Goal: Information Seeking & Learning: Learn about a topic

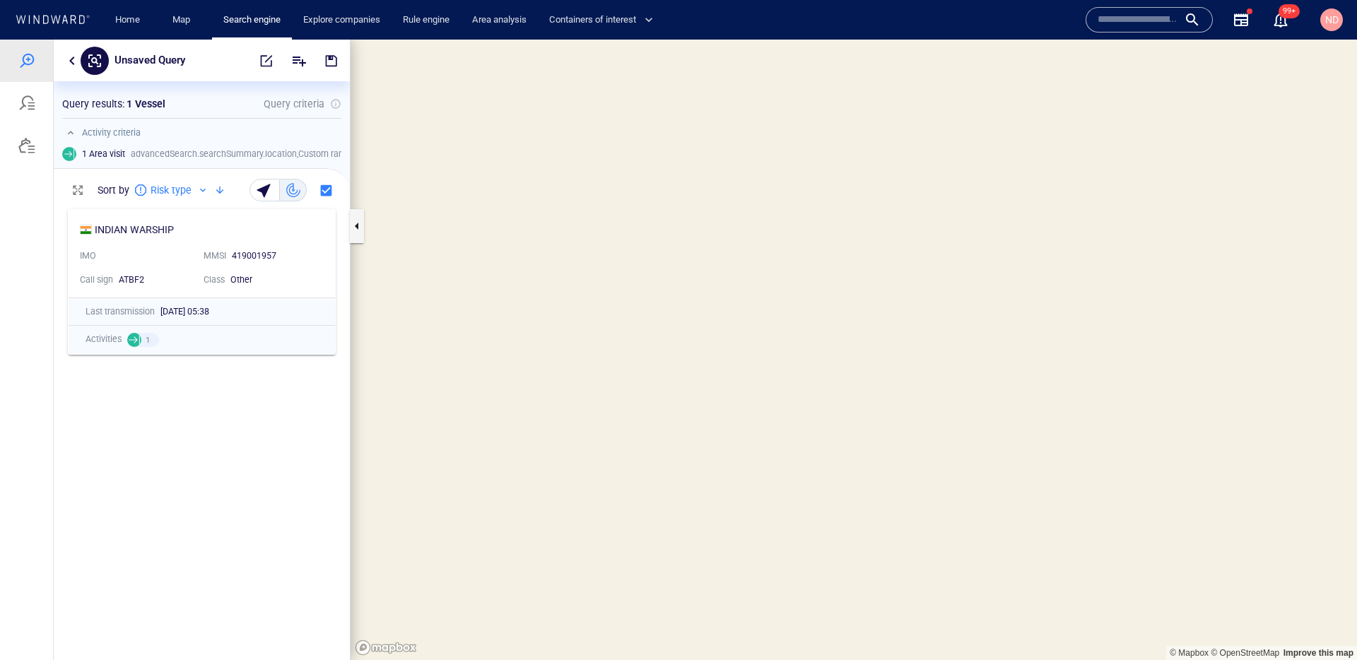
scroll to position [1, 1]
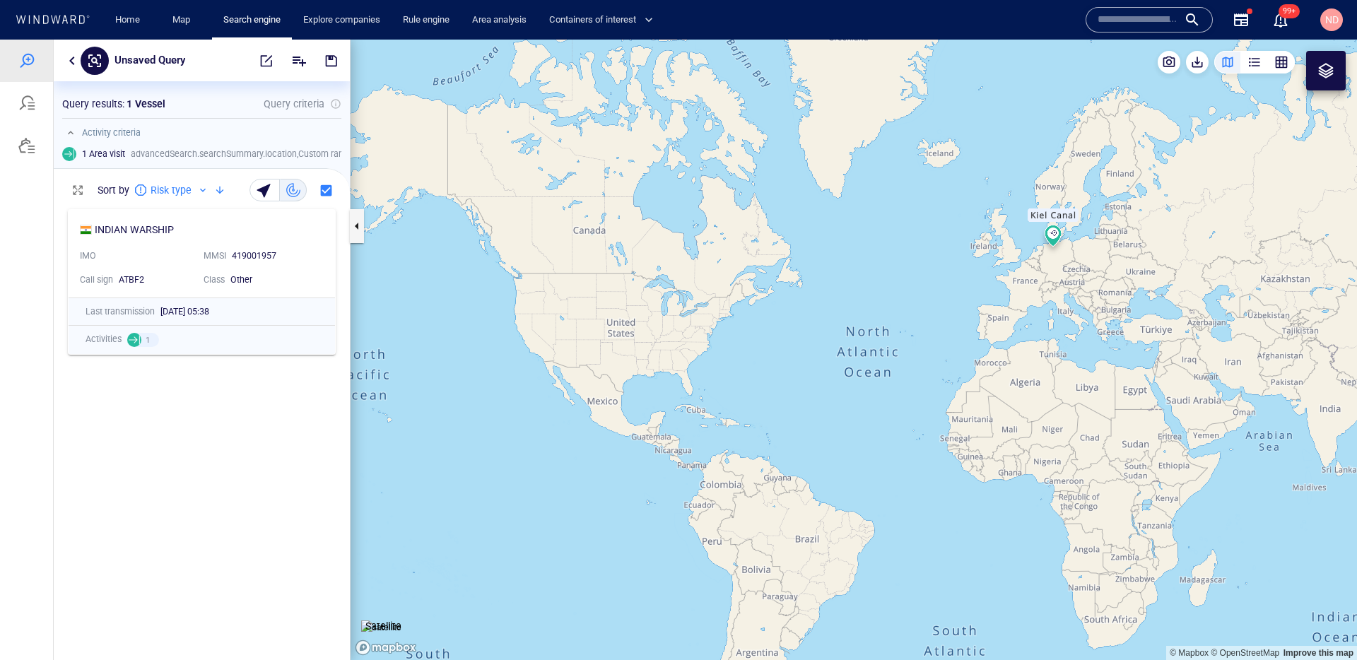
click at [1140, 19] on input "text" at bounding box center [1137, 19] width 81 height 21
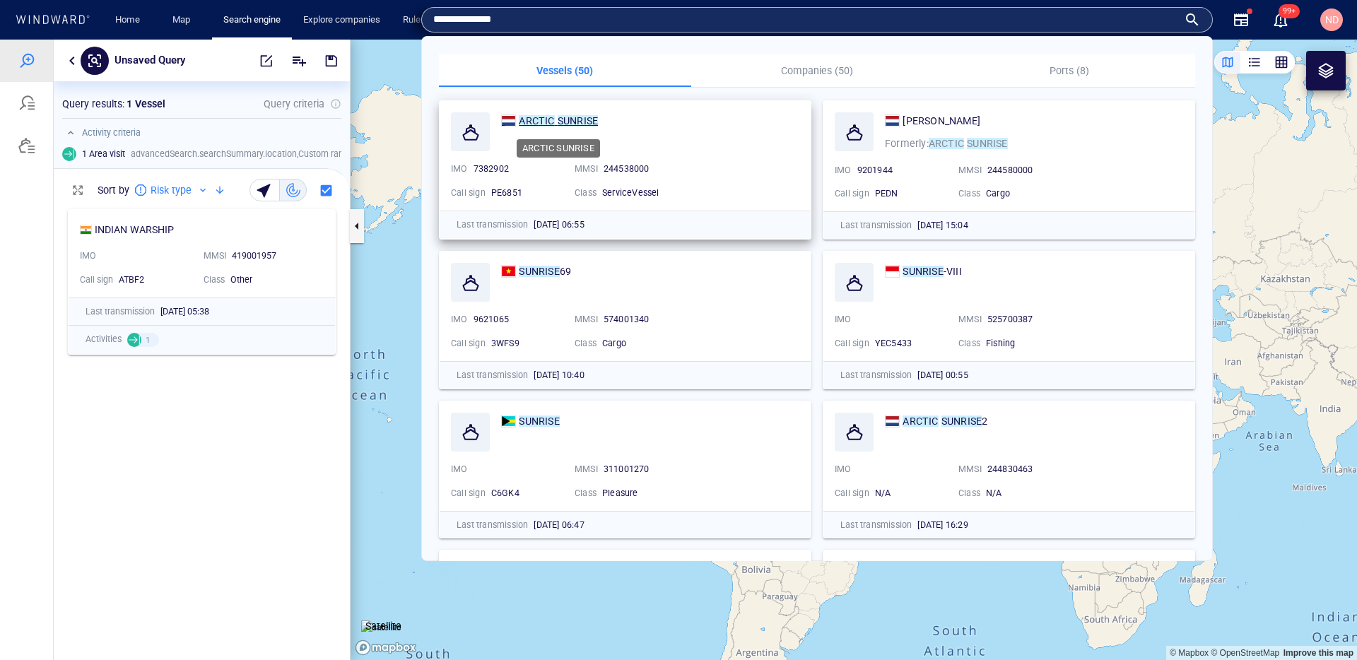
type input "**********"
click at [574, 122] on mark "SUNRISE" at bounding box center [577, 120] width 40 height 11
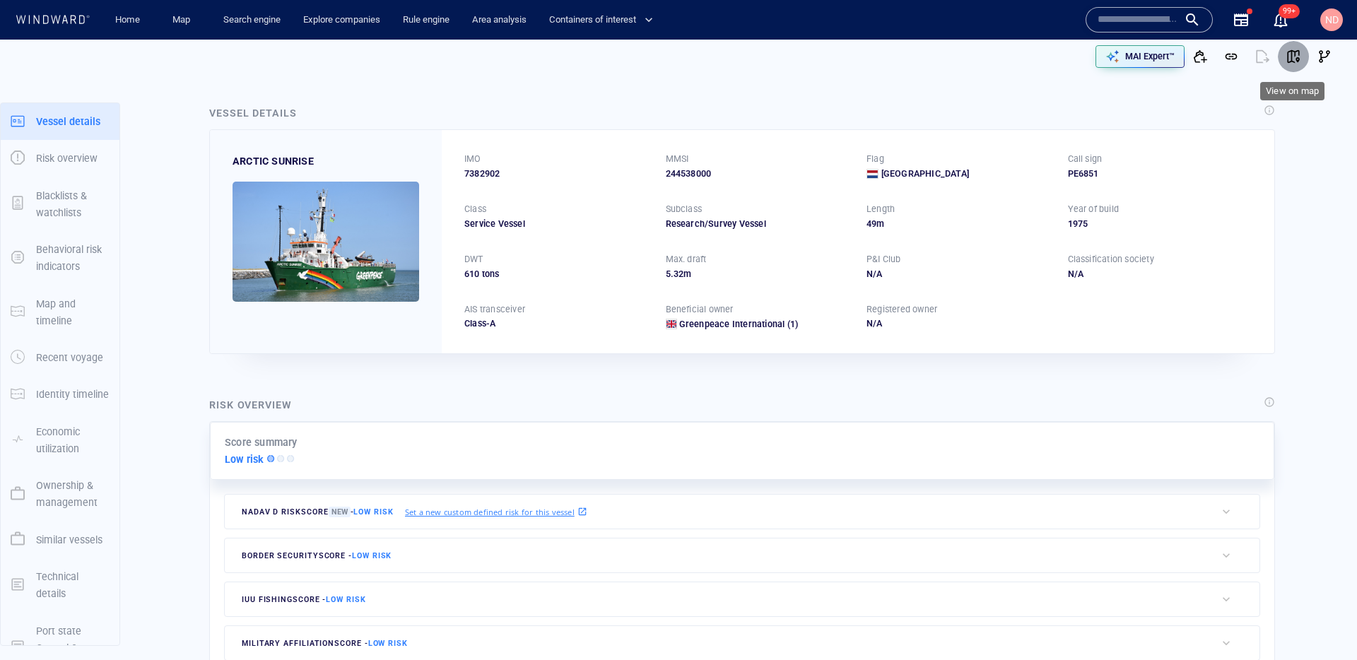
click at [1296, 58] on span "button" at bounding box center [1293, 56] width 14 height 14
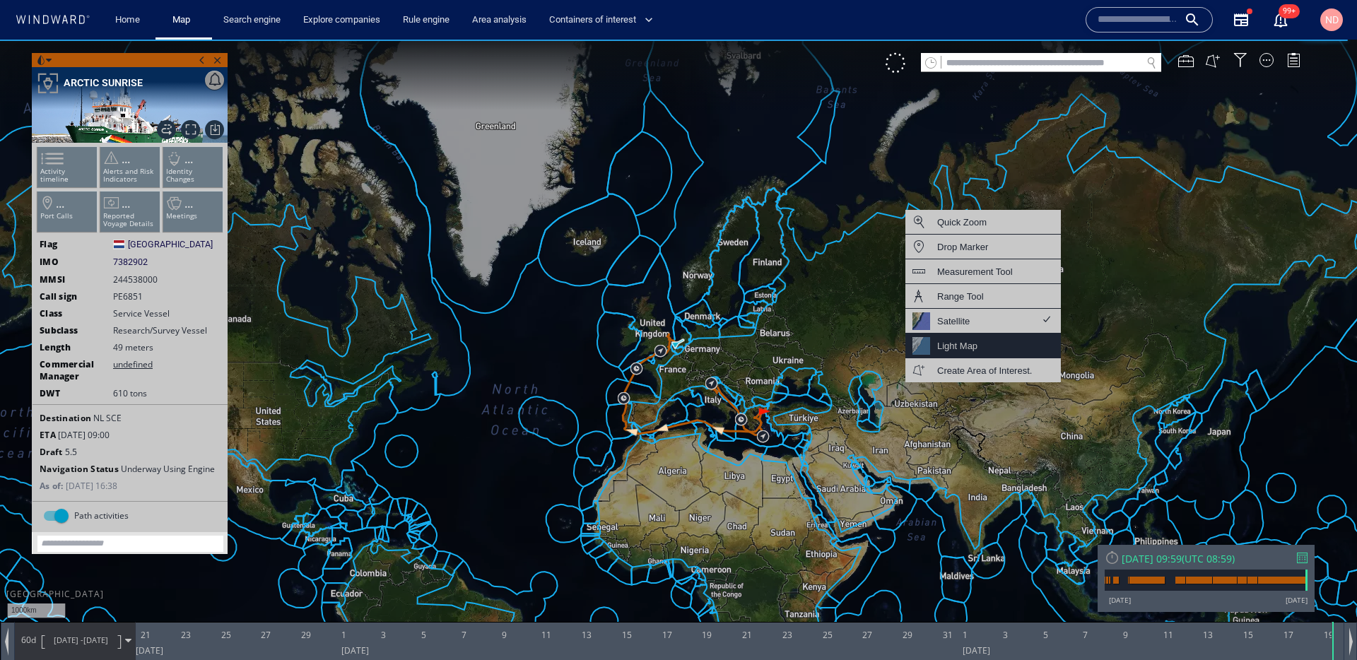
click at [985, 346] on div "Light Map" at bounding box center [982, 345] width 155 height 25
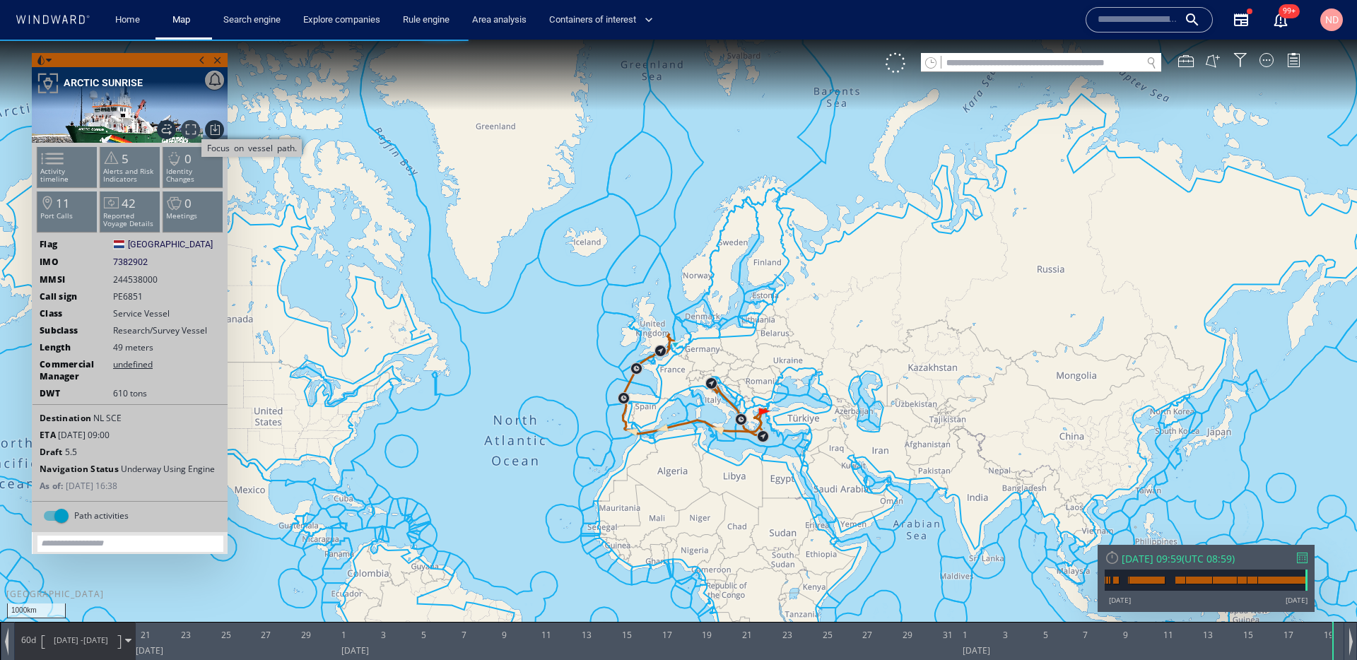
click at [194, 125] on span "Focus on vessel path." at bounding box center [190, 129] width 19 height 19
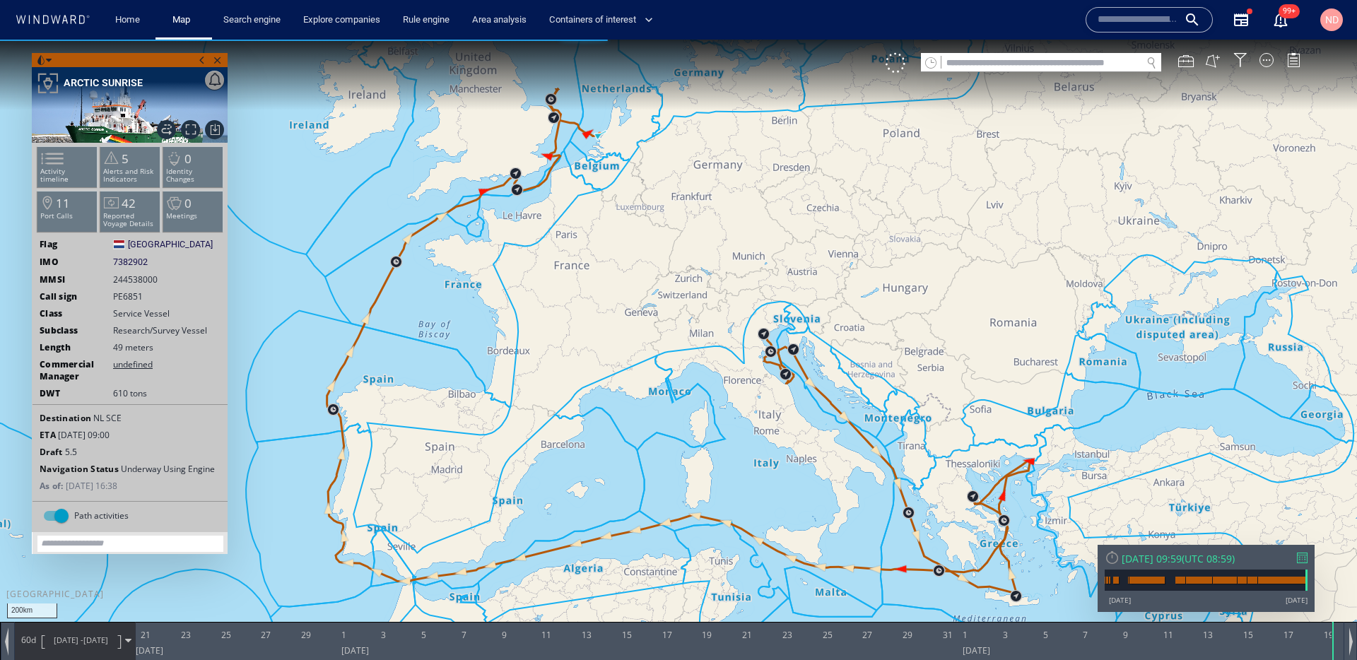
drag, startPoint x: 619, startPoint y: 203, endPoint x: 643, endPoint y: 314, distance: 112.8
click at [643, 314] on canvas "Map" at bounding box center [678, 343] width 1357 height 606
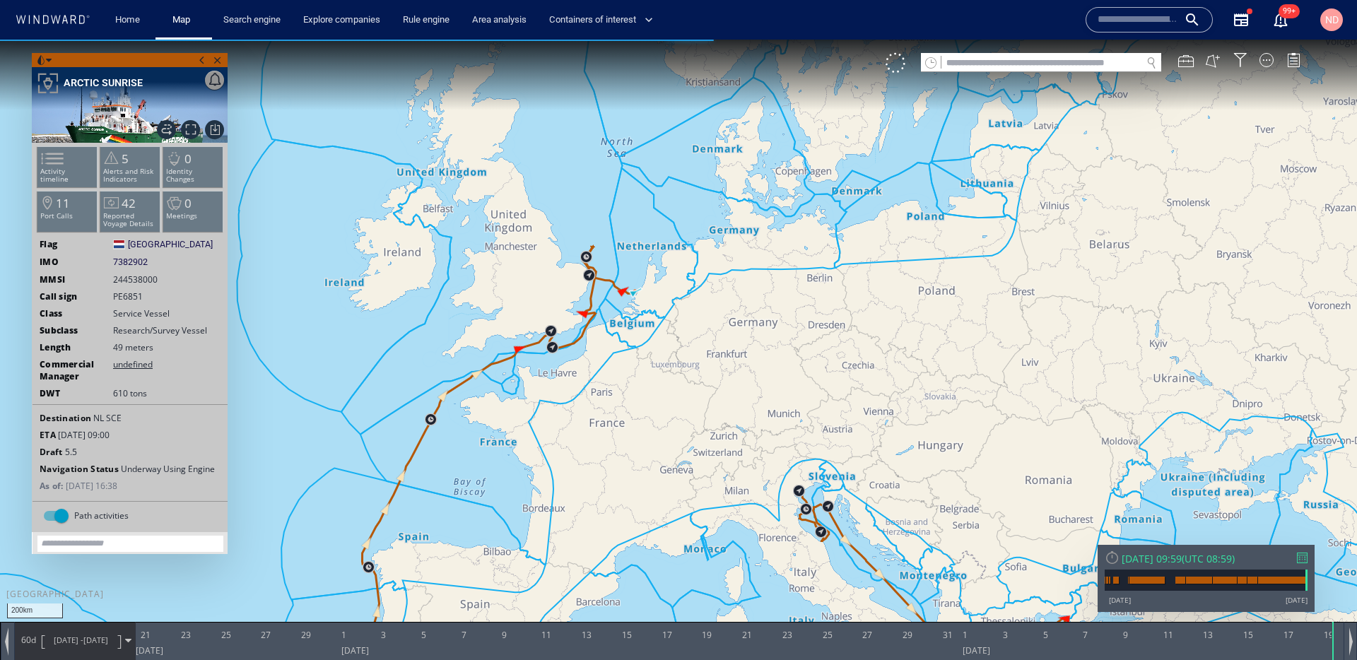
click at [54, 635] on span "20/06/25 -" at bounding box center [69, 639] width 30 height 11
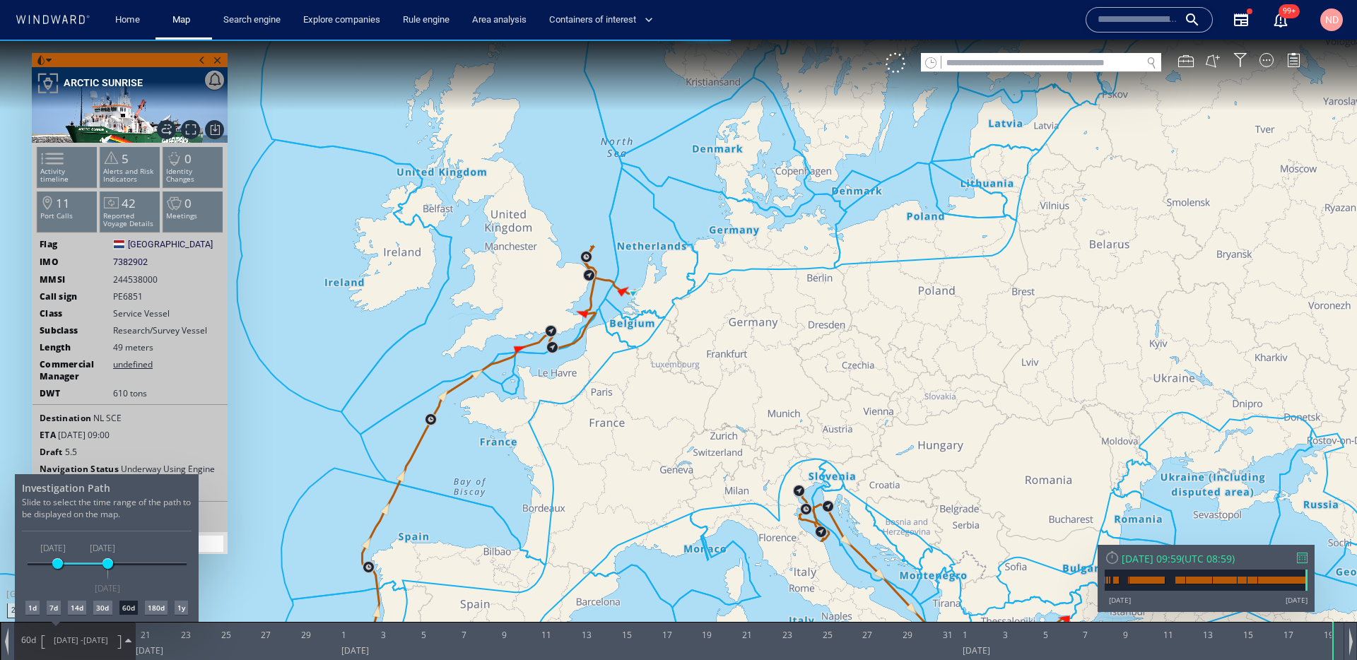
click at [47, 610] on div "7d" at bounding box center [54, 608] width 14 height 14
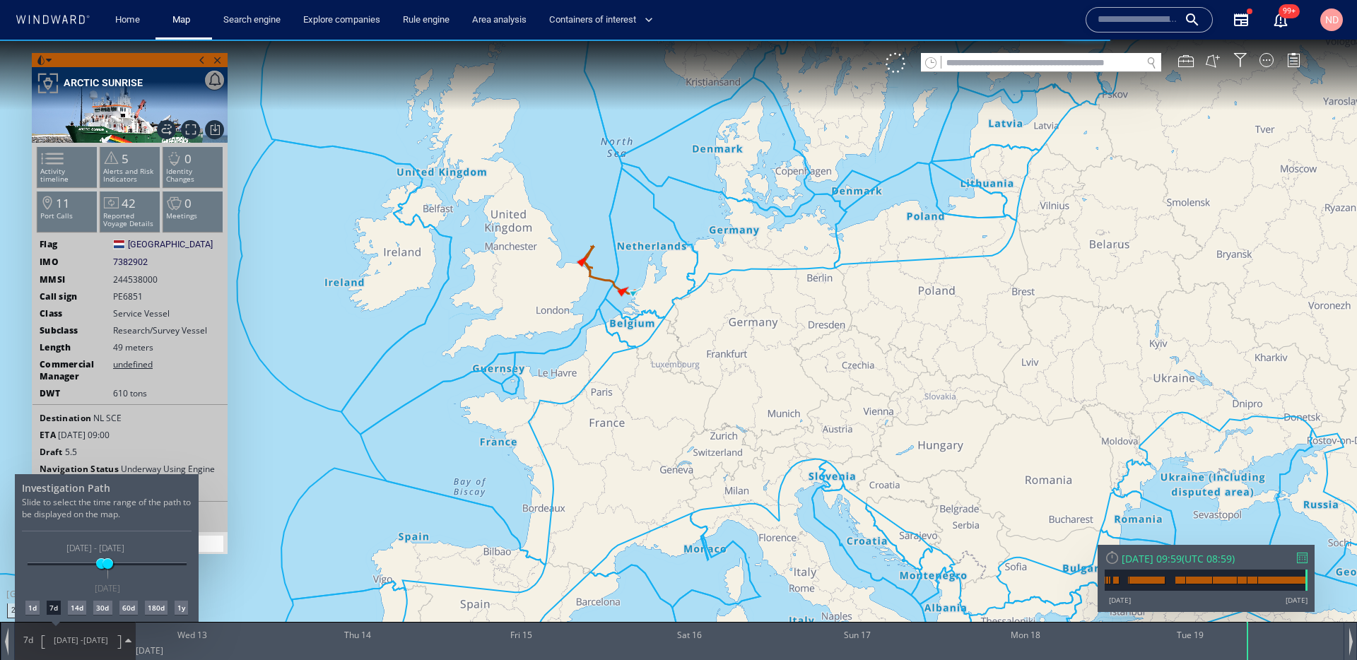
click at [194, 135] on div at bounding box center [678, 350] width 1357 height 620
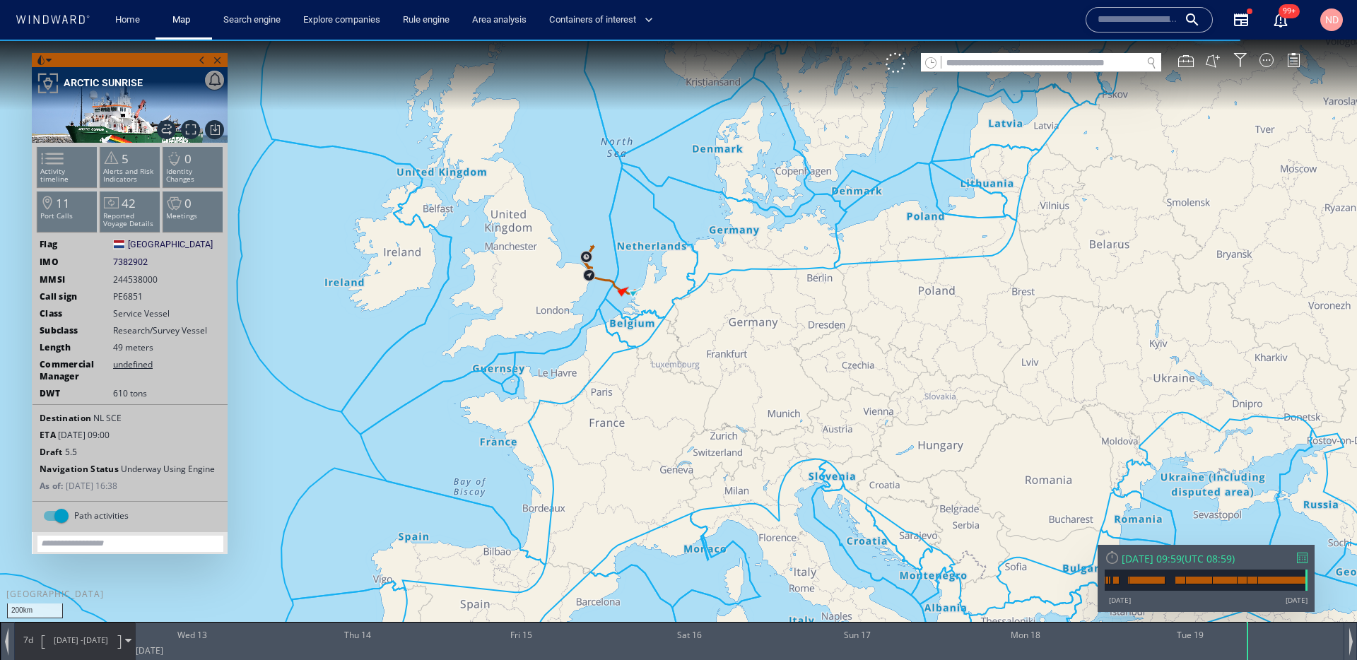
click at [194, 135] on span "Focus on vessel path." at bounding box center [190, 129] width 19 height 19
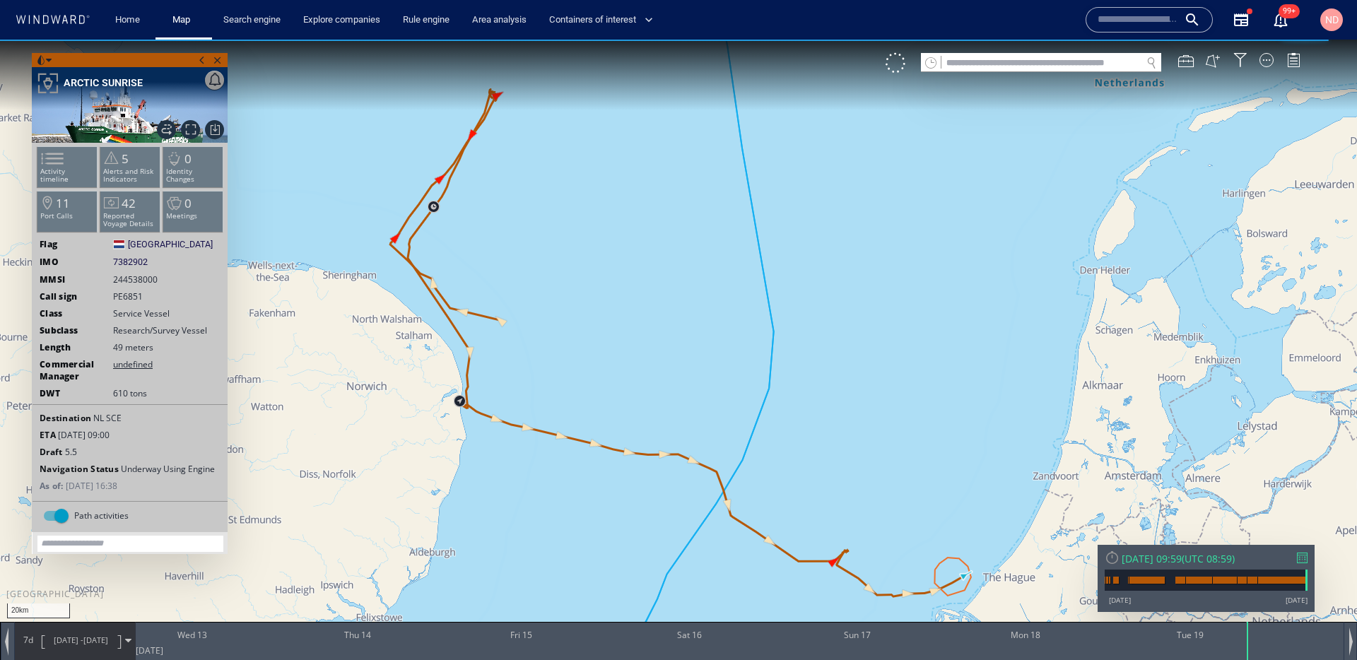
drag, startPoint x: 768, startPoint y: 460, endPoint x: 650, endPoint y: 248, distance: 242.6
click at [650, 248] on canvas "Map" at bounding box center [678, 343] width 1357 height 606
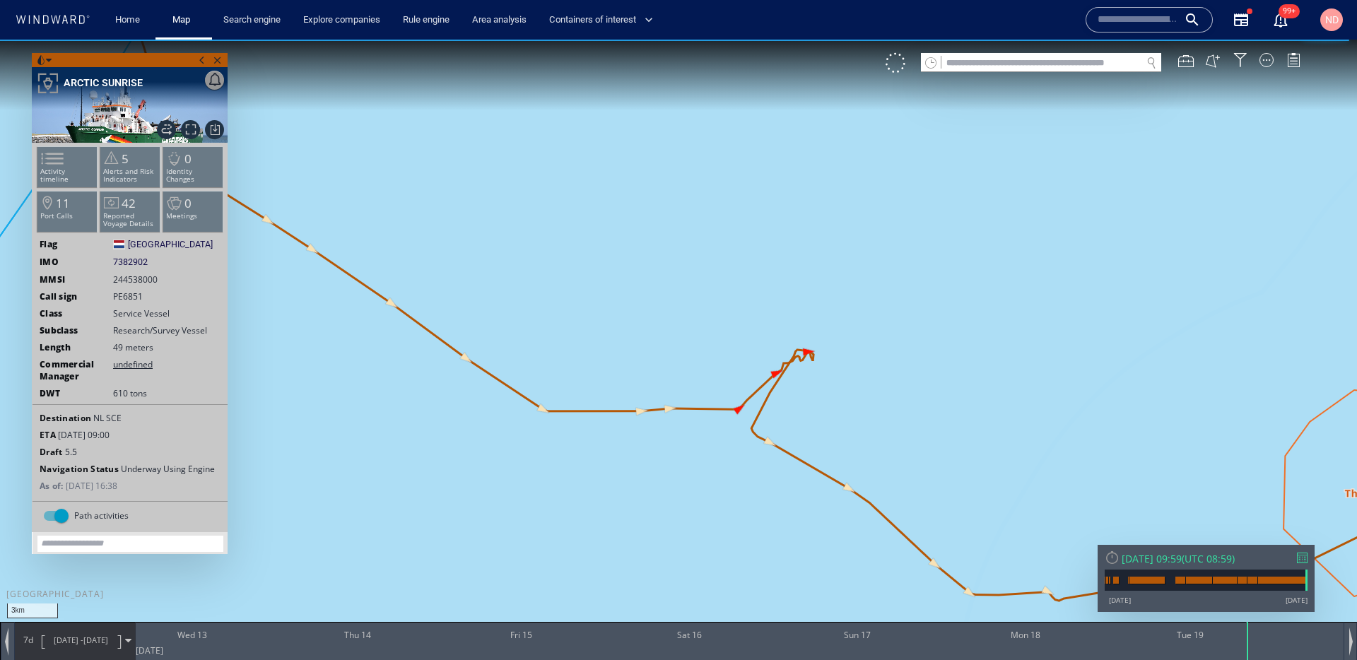
drag, startPoint x: 760, startPoint y: 396, endPoint x: 757, endPoint y: 289, distance: 106.7
click at [757, 290] on canvas "Map" at bounding box center [678, 343] width 1357 height 606
click at [1265, 62] on div at bounding box center [1266, 60] width 14 height 14
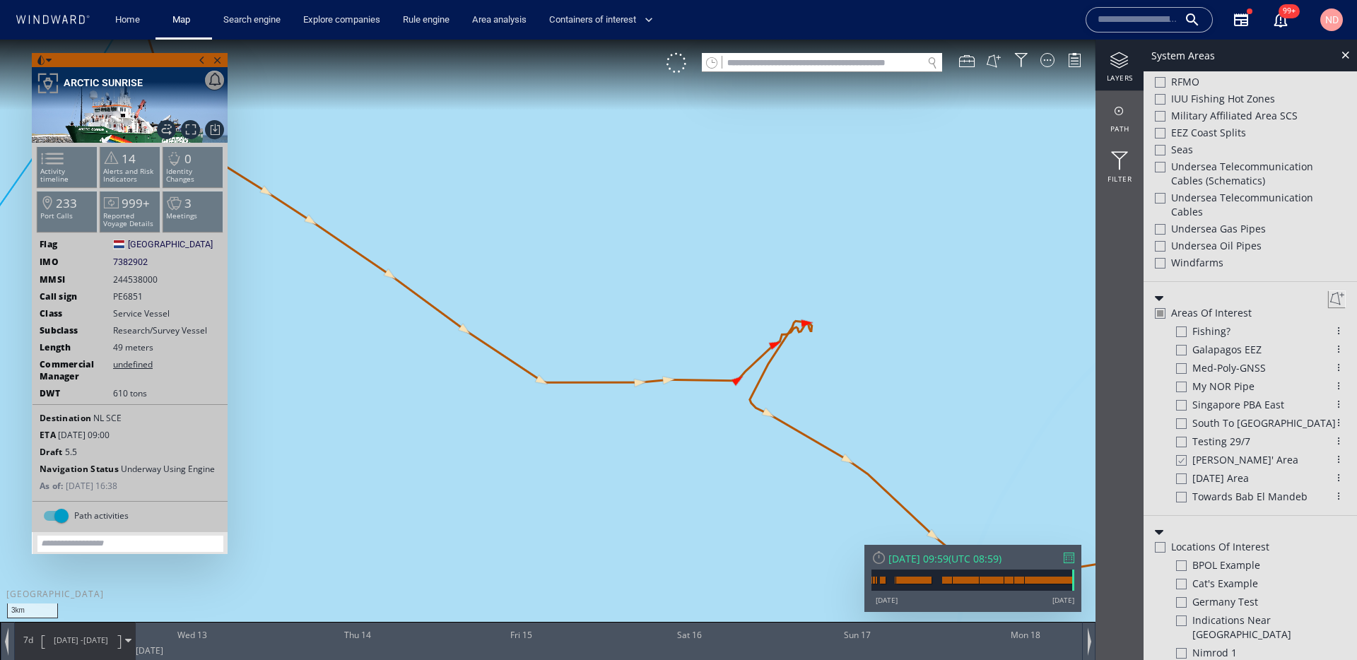
scroll to position [586, 0]
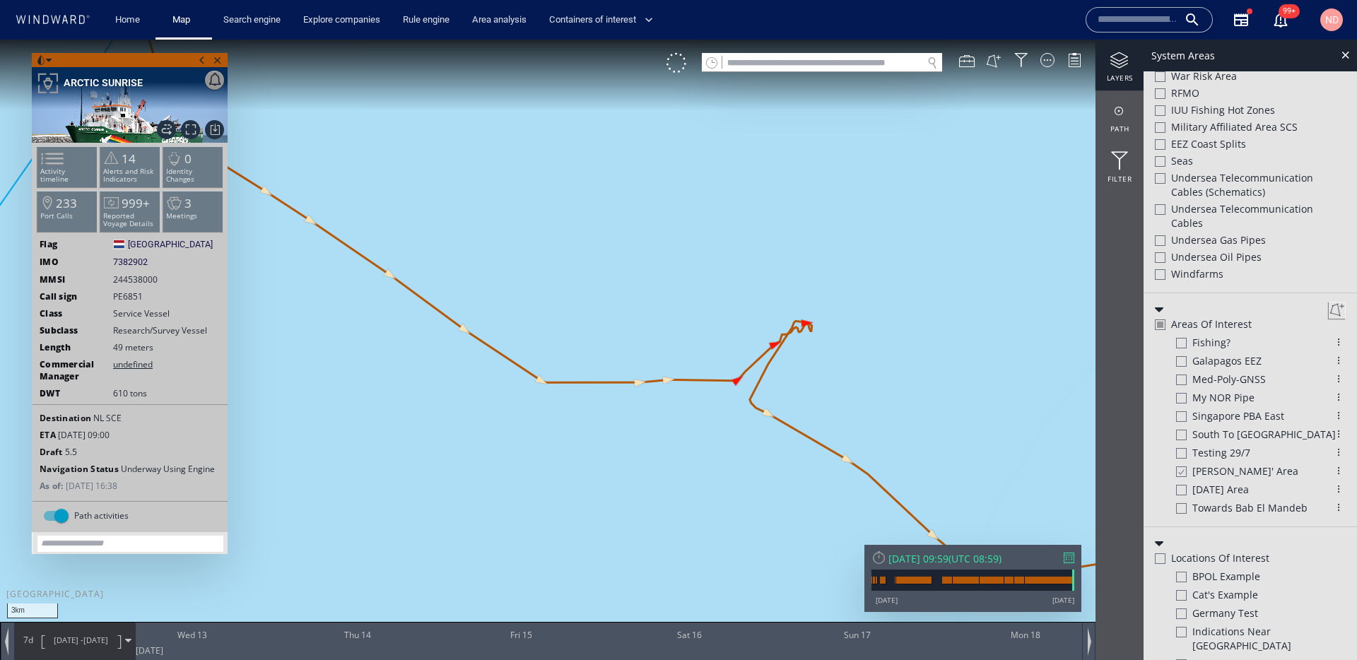
click at [1157, 324] on div at bounding box center [1160, 324] width 6 height 6
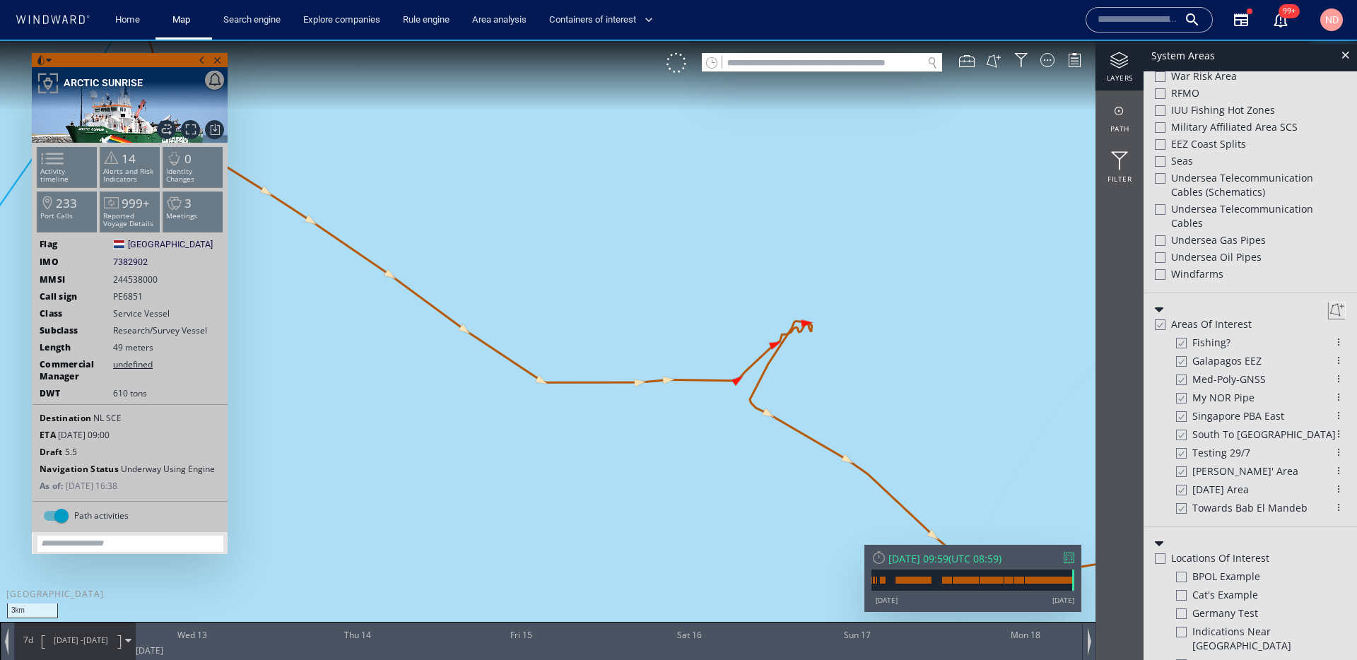
click at [1157, 324] on div at bounding box center [1159, 325] width 11 height 12
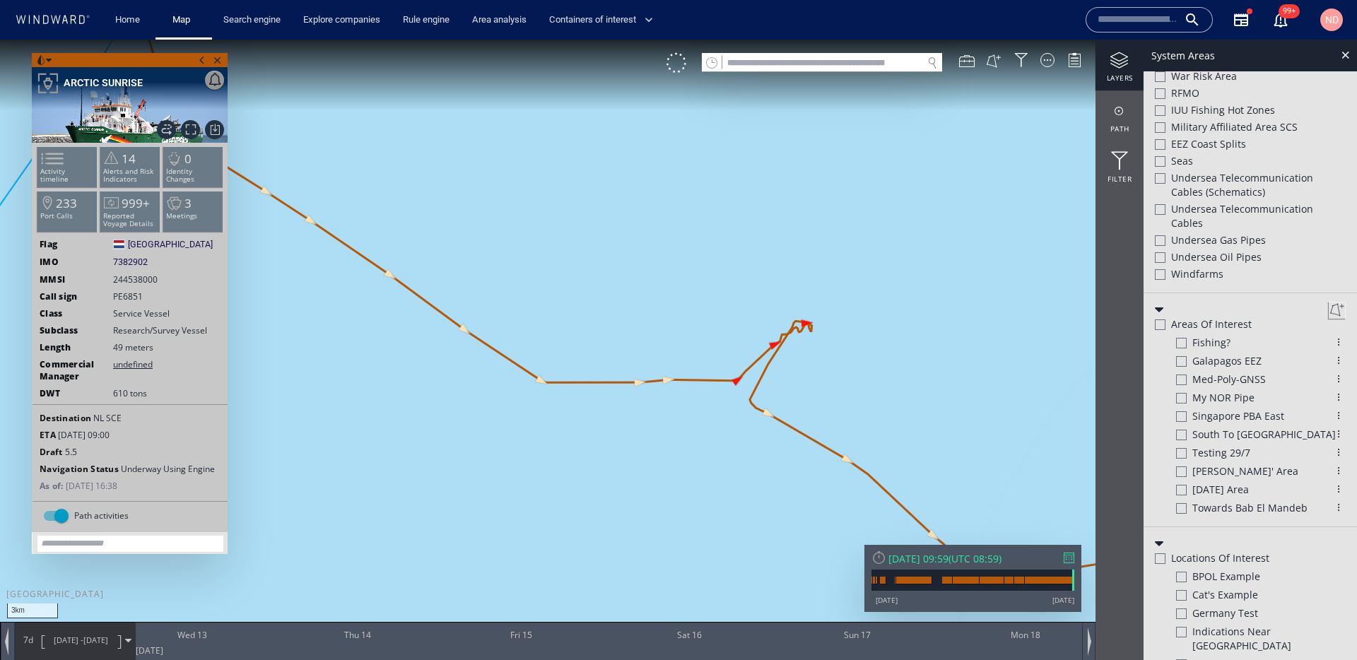
click at [1159, 271] on div at bounding box center [1159, 274] width 11 height 11
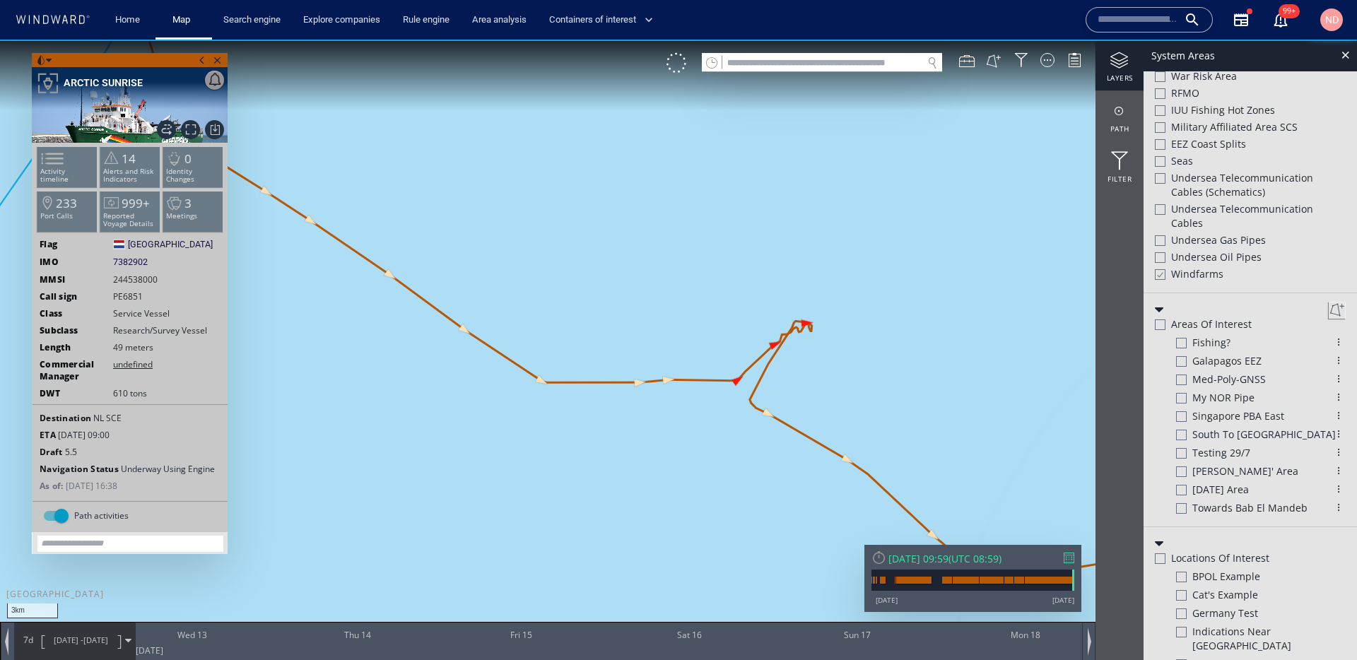
click at [1159, 255] on div at bounding box center [1159, 257] width 11 height 11
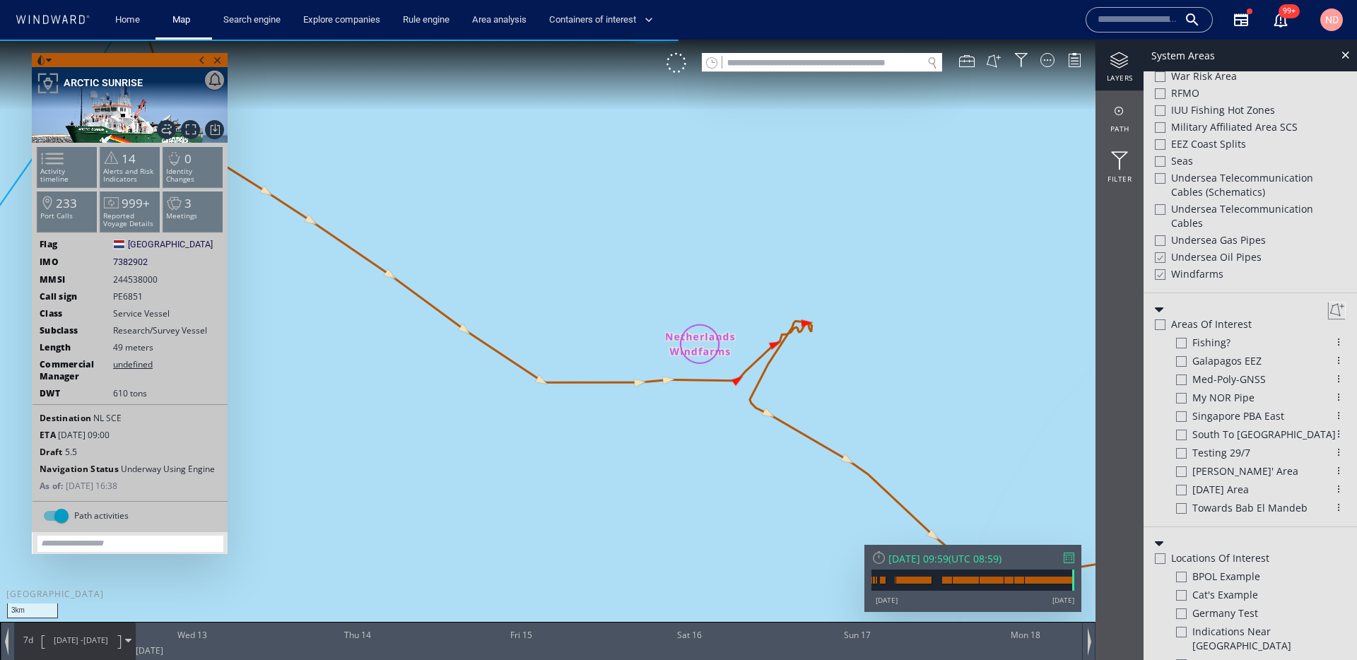
click at [1159, 240] on div at bounding box center [1159, 240] width 11 height 11
click at [1159, 206] on div at bounding box center [1159, 209] width 11 height 11
click at [1160, 180] on div at bounding box center [1159, 178] width 11 height 11
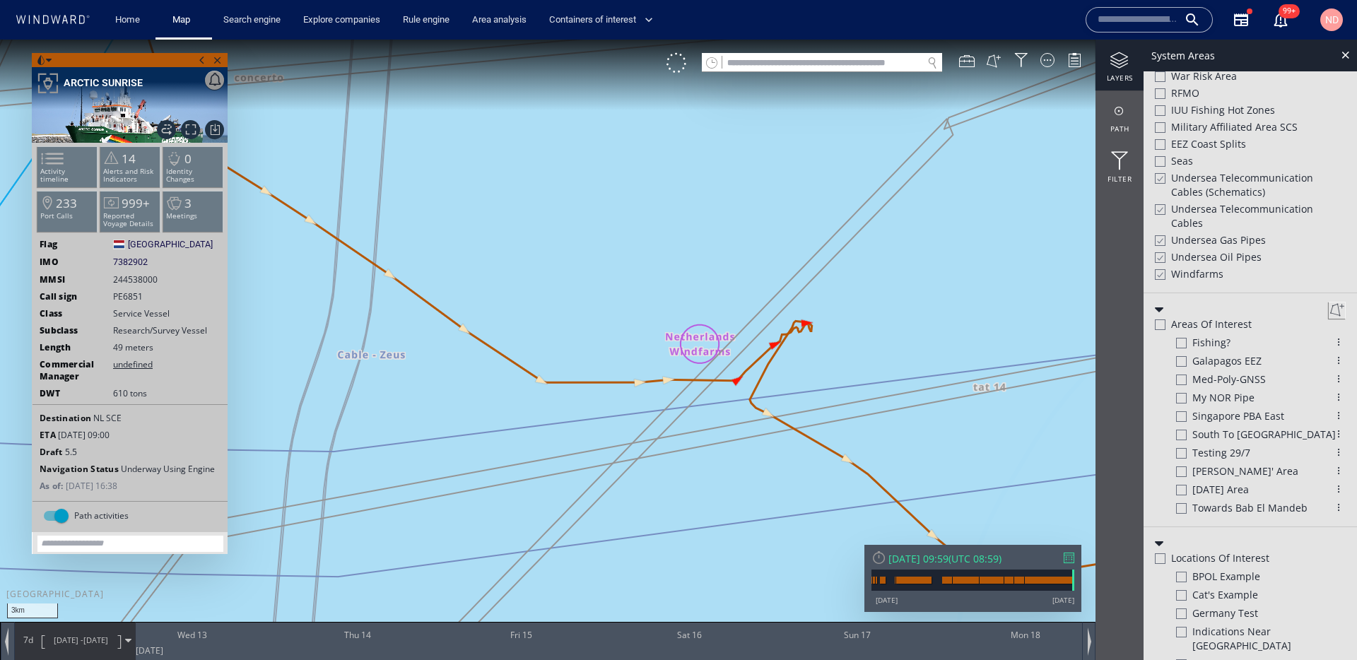
drag, startPoint x: 892, startPoint y: 278, endPoint x: 721, endPoint y: 347, distance: 183.8
click at [721, 347] on canvas "Map" at bounding box center [678, 343] width 1357 height 606
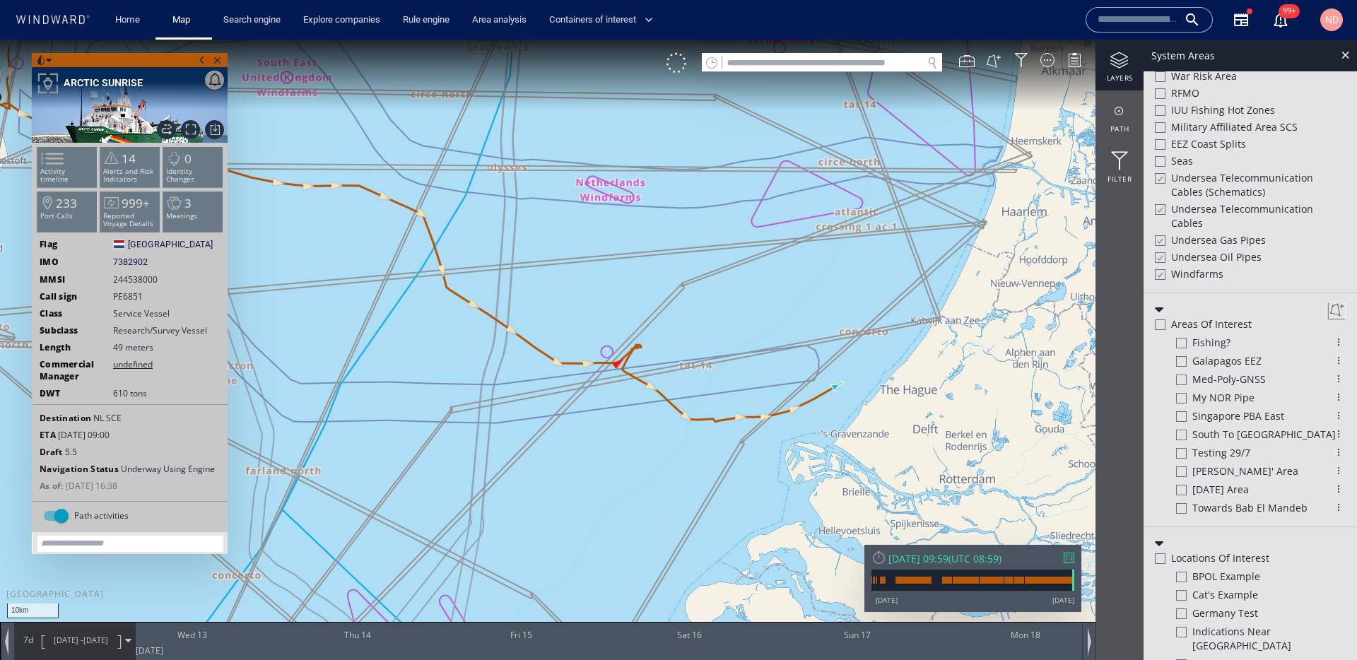
drag, startPoint x: 719, startPoint y: 352, endPoint x: 620, endPoint y: 285, distance: 119.1
click at [620, 285] on canvas "Map" at bounding box center [678, 343] width 1357 height 606
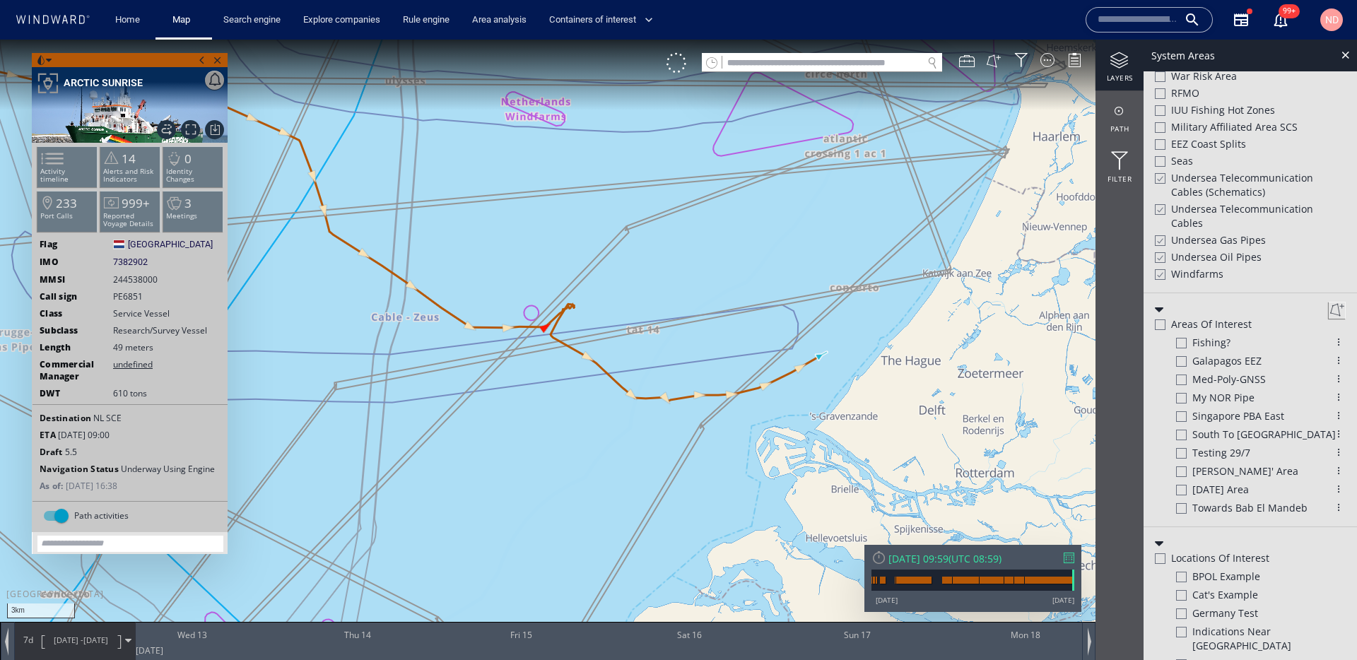
drag, startPoint x: 521, startPoint y: 348, endPoint x: 628, endPoint y: 287, distance: 123.4
click at [625, 288] on canvas "Map" at bounding box center [678, 343] width 1357 height 606
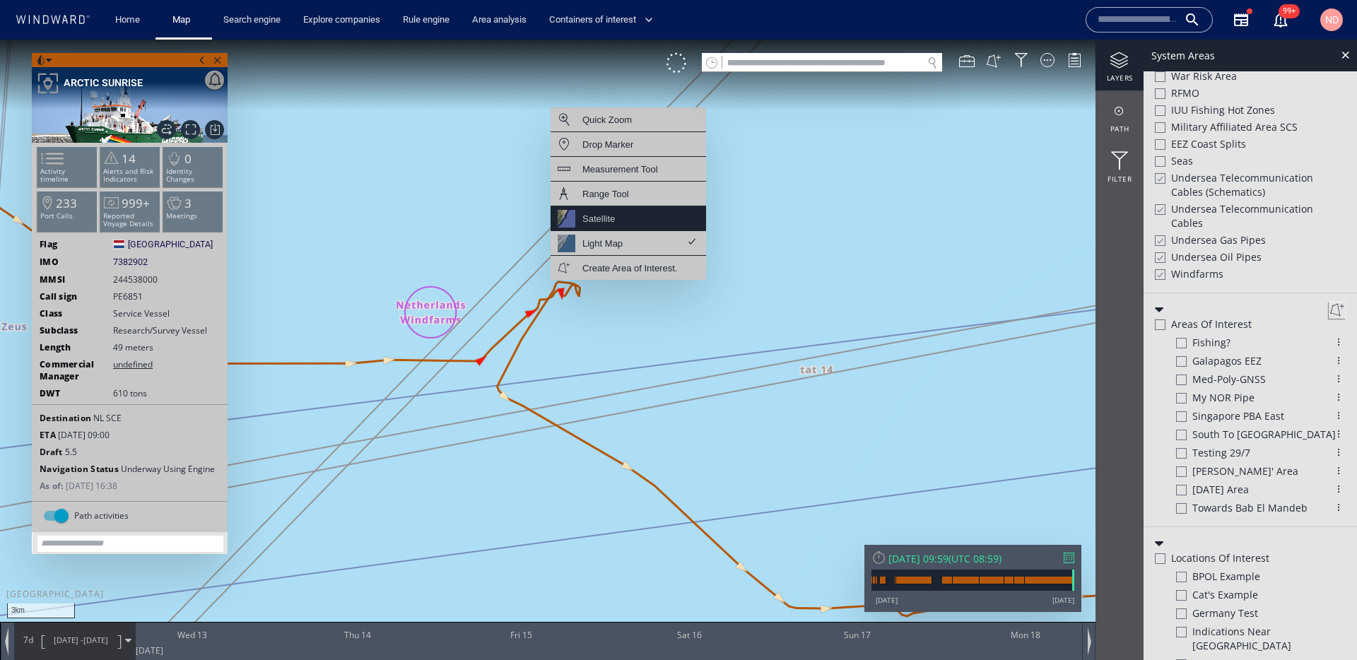
click at [622, 211] on div "Satellite" at bounding box center [627, 218] width 155 height 25
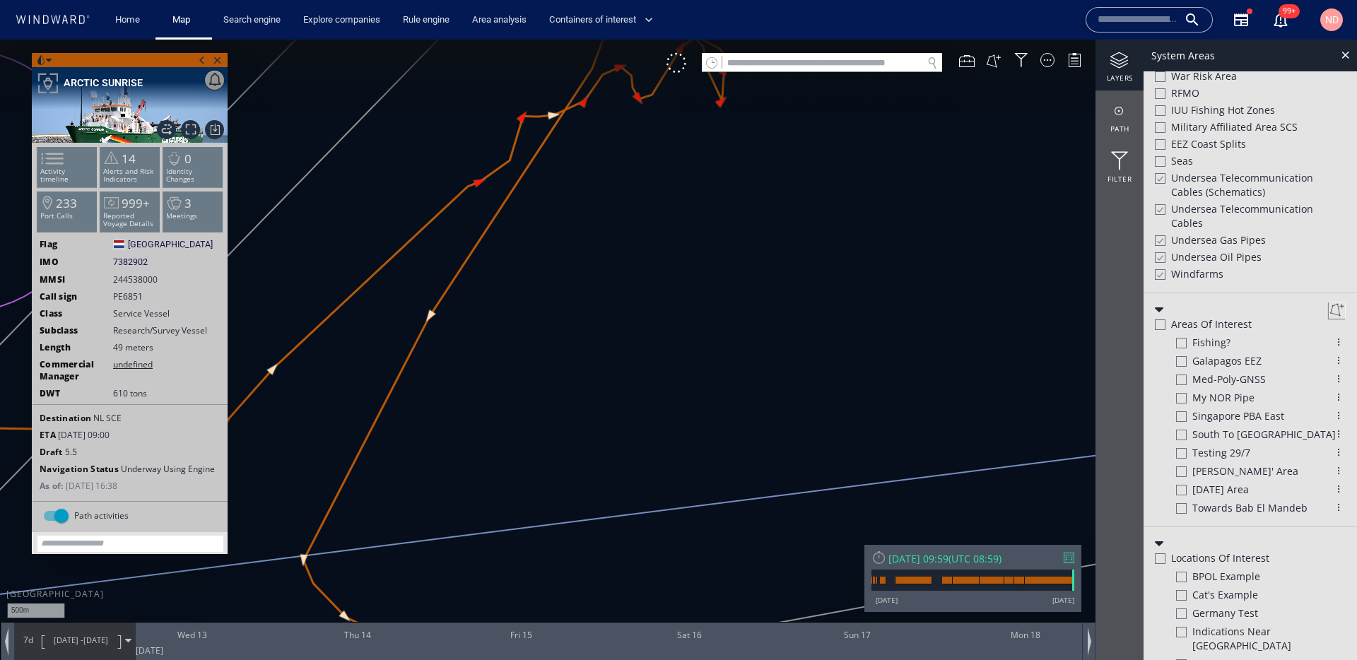
drag, startPoint x: 544, startPoint y: 345, endPoint x: 516, endPoint y: 478, distance: 135.8
click at [516, 478] on canvas "Map" at bounding box center [678, 343] width 1357 height 606
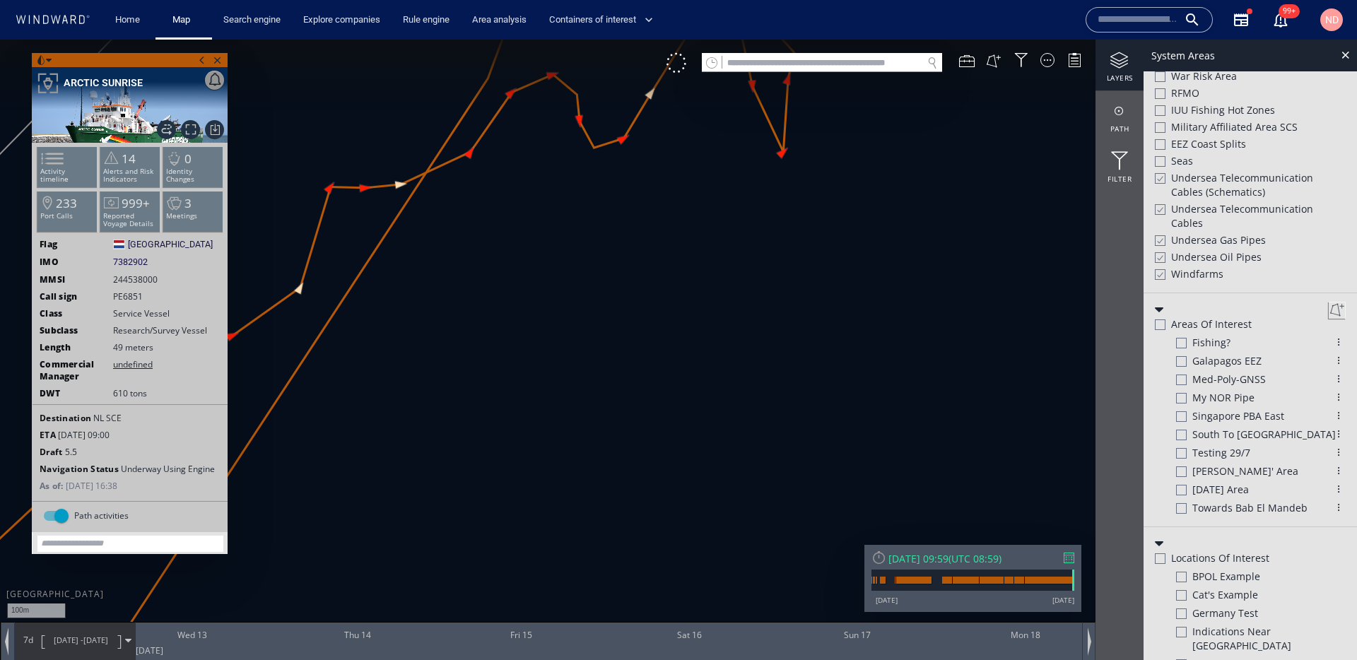
drag, startPoint x: 628, startPoint y: 273, endPoint x: 562, endPoint y: 519, distance: 254.0
click at [562, 514] on canvas "Map" at bounding box center [678, 343] width 1357 height 606
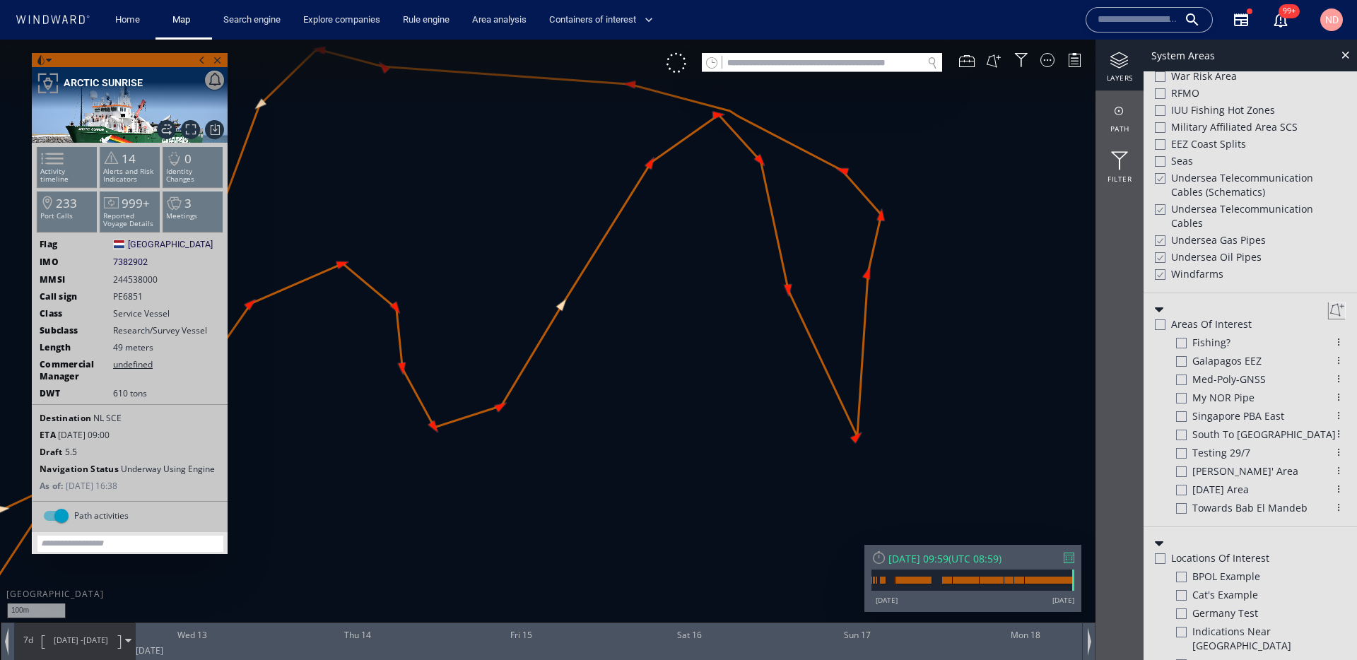
drag, startPoint x: 601, startPoint y: 461, endPoint x: 601, endPoint y: 495, distance: 33.9
click at [601, 493] on canvas "Map" at bounding box center [678, 343] width 1357 height 606
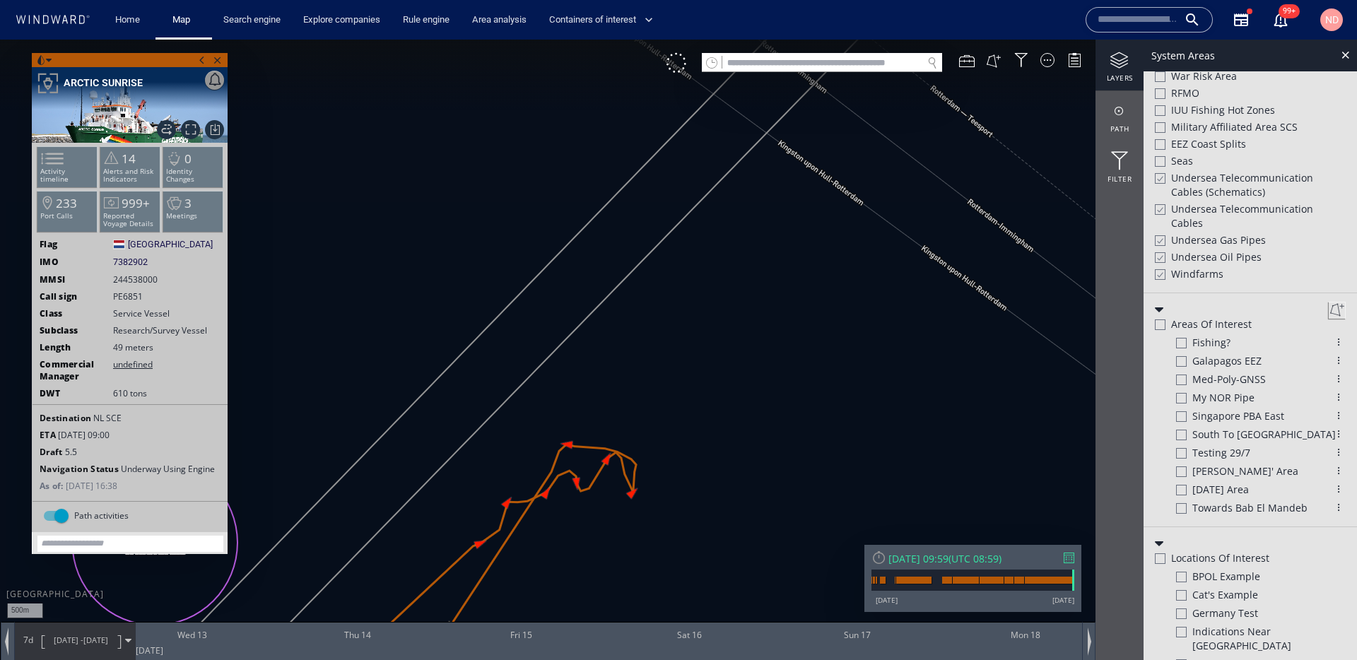
drag, startPoint x: 601, startPoint y: 495, endPoint x: 703, endPoint y: 299, distance: 221.2
click at [701, 302] on canvas "Map" at bounding box center [678, 343] width 1357 height 606
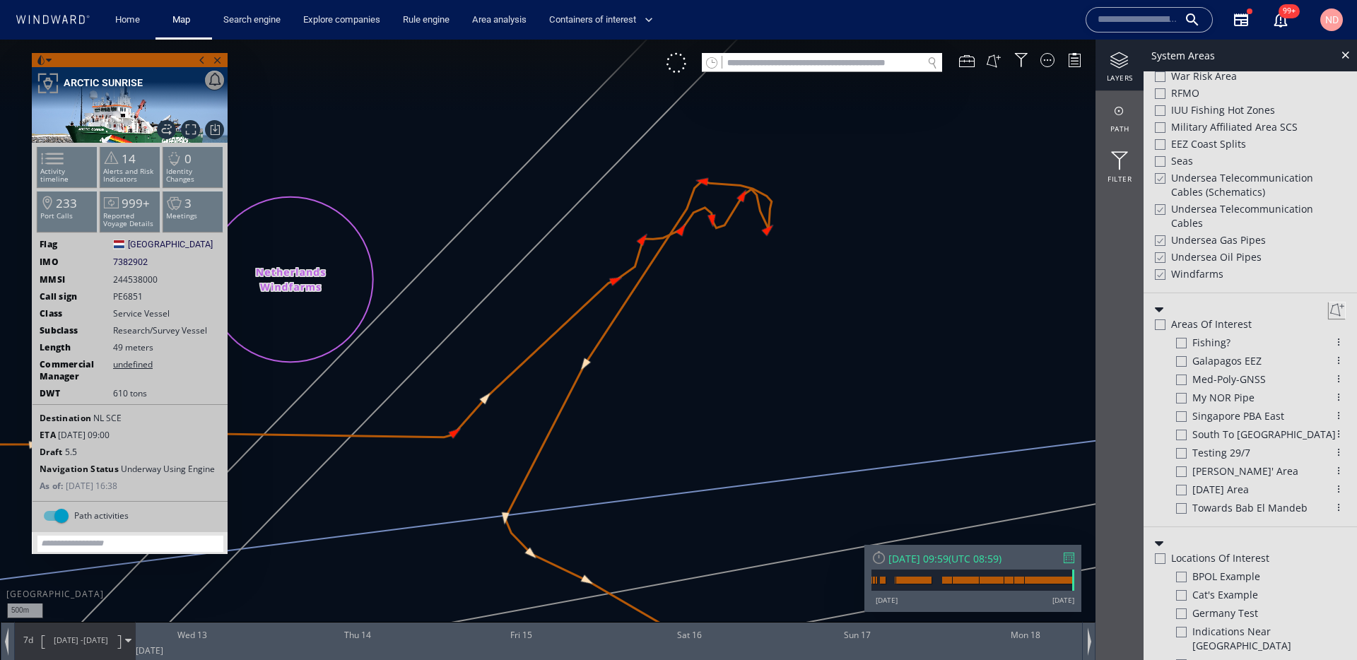
drag, startPoint x: 703, startPoint y: 299, endPoint x: 700, endPoint y: 319, distance: 20.0
click at [700, 319] on canvas "Map" at bounding box center [678, 343] width 1357 height 606
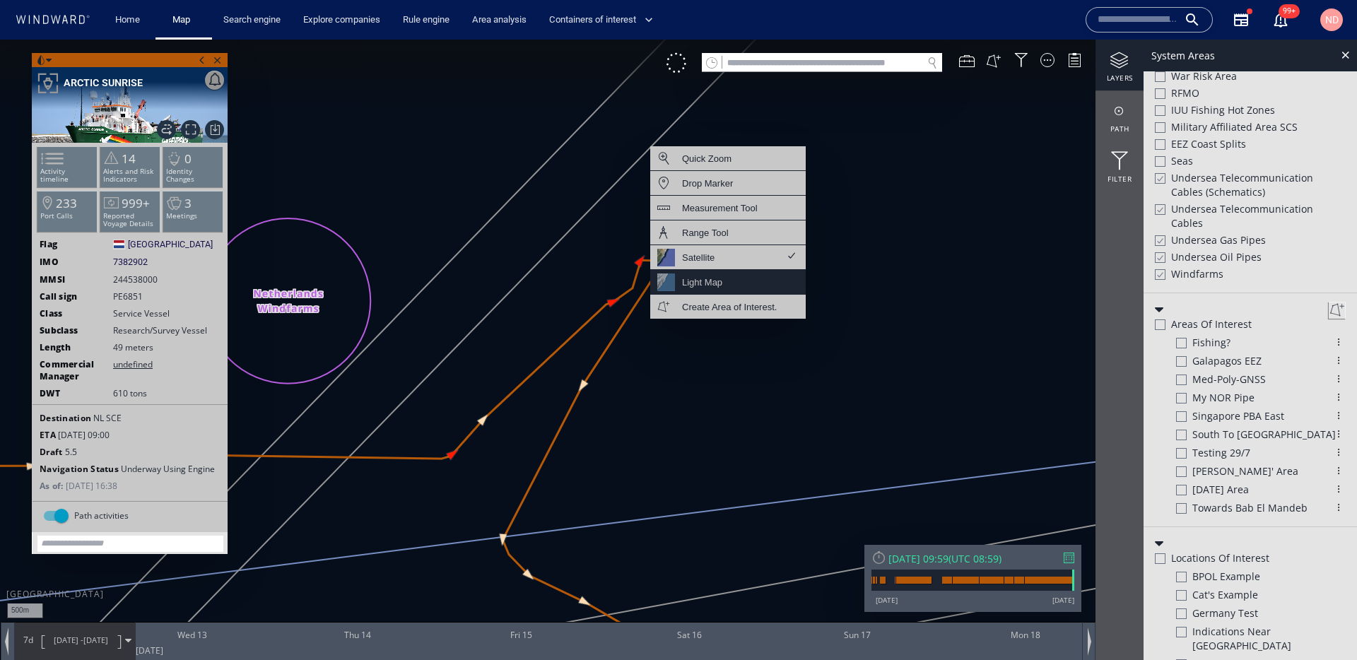
click at [744, 289] on div "Light Map" at bounding box center [727, 282] width 155 height 25
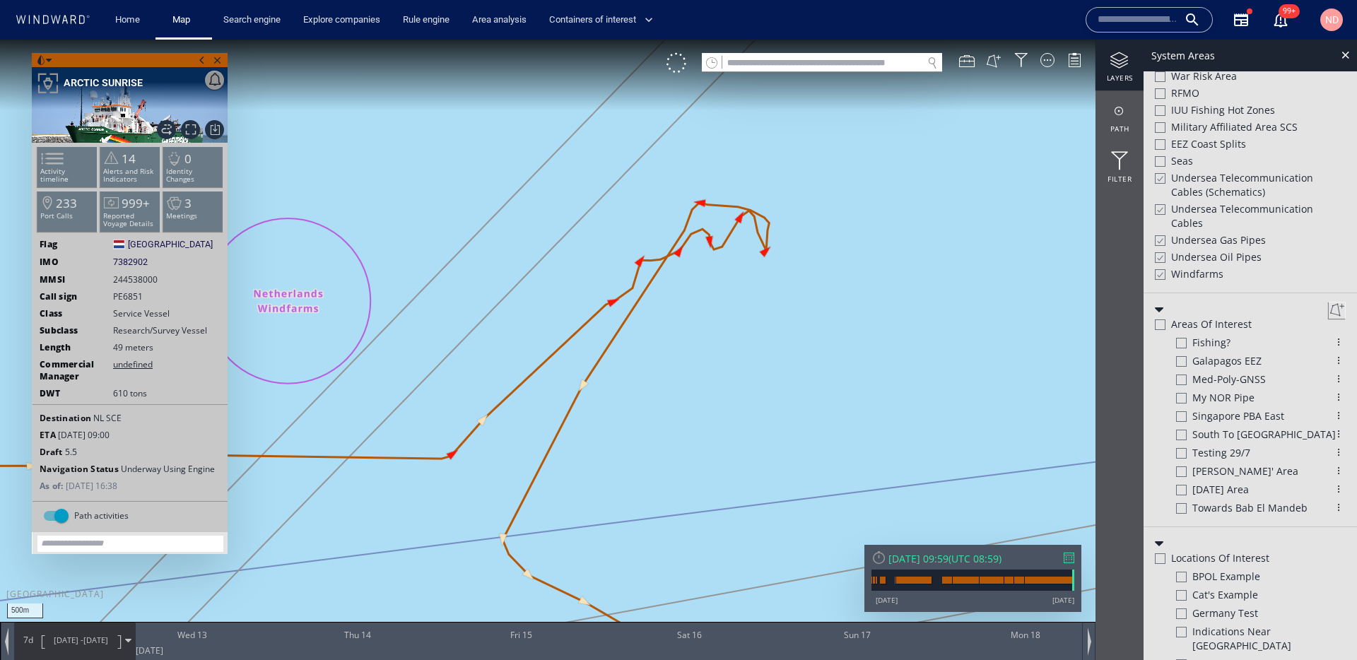
click at [764, 251] on canvas "Map" at bounding box center [678, 343] width 1357 height 606
click at [674, 64] on div at bounding box center [676, 63] width 20 height 20
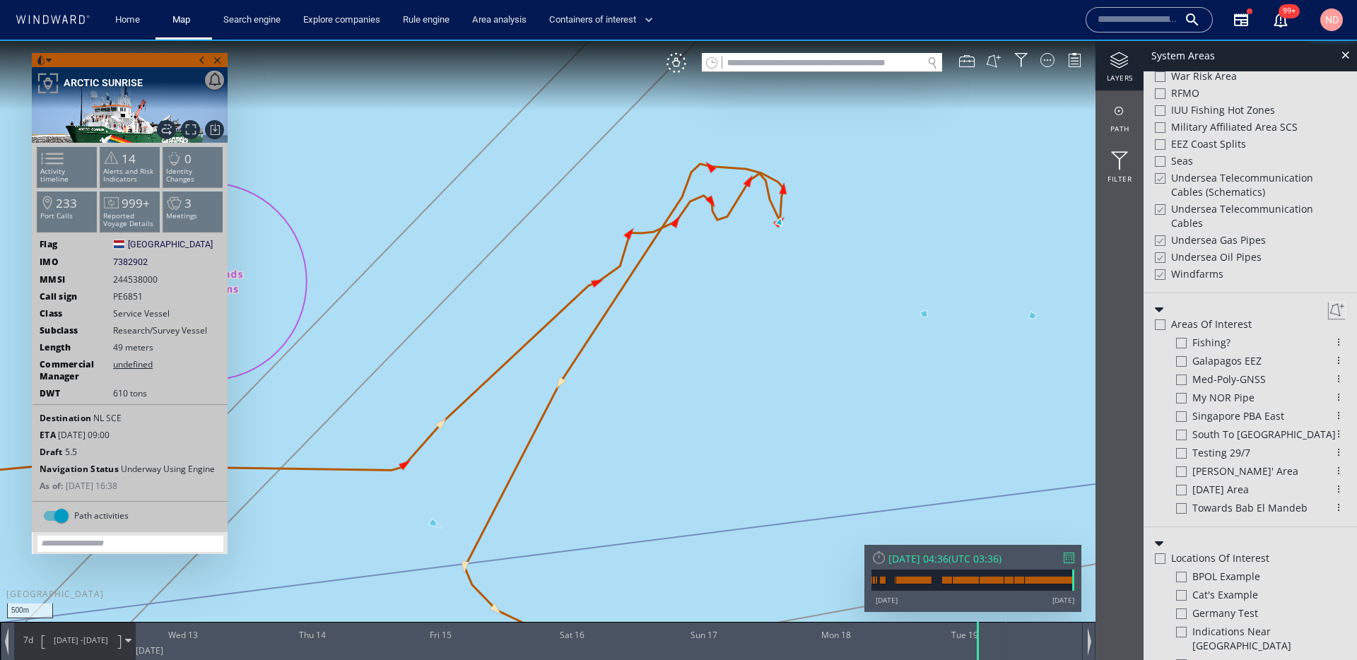
drag, startPoint x: 697, startPoint y: 398, endPoint x: 675, endPoint y: 476, distance: 81.2
click at [680, 476] on canvas "Map" at bounding box center [678, 343] width 1357 height 606
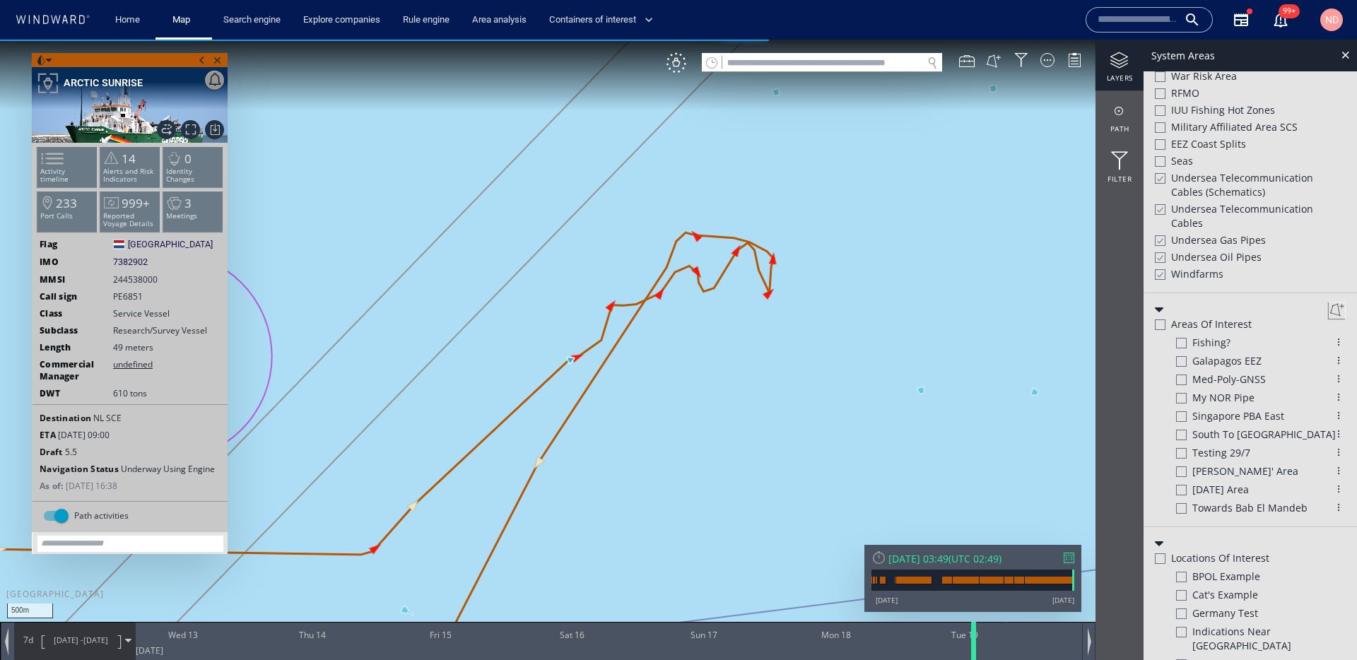
click at [971, 635] on div at bounding box center [976, 641] width 14 height 38
click at [974, 643] on div at bounding box center [977, 641] width 14 height 38
click at [977, 642] on div at bounding box center [980, 641] width 14 height 38
click at [981, 642] on div at bounding box center [984, 641] width 14 height 38
click at [982, 640] on div at bounding box center [986, 641] width 14 height 38
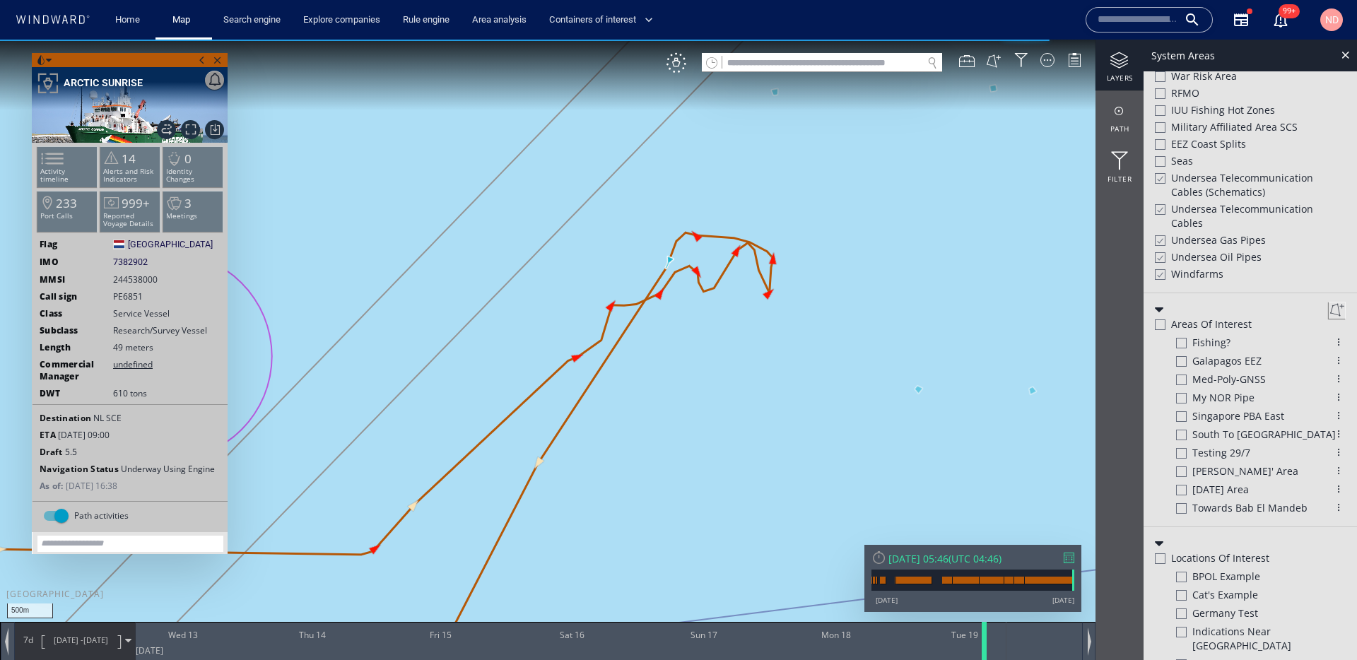
click at [984, 642] on div at bounding box center [986, 641] width 14 height 38
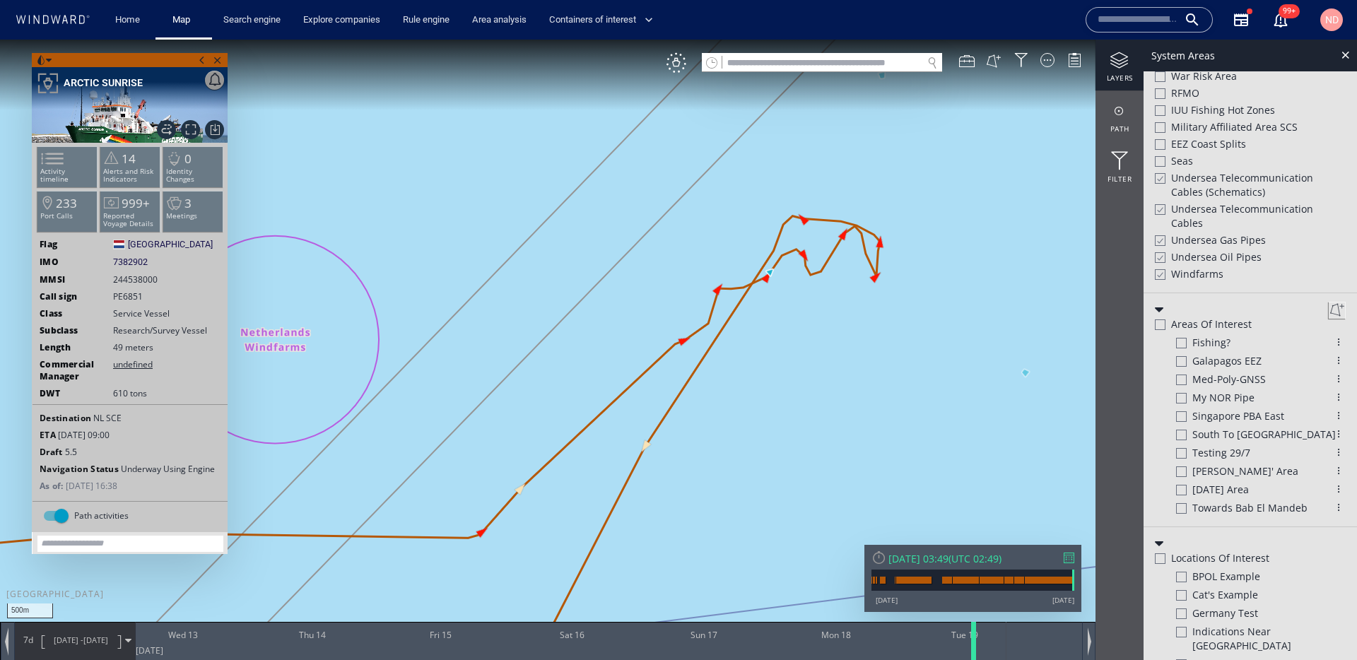
drag, startPoint x: 984, startPoint y: 642, endPoint x: 972, endPoint y: 648, distance: 13.0
click at [972, 648] on div at bounding box center [976, 641] width 14 height 38
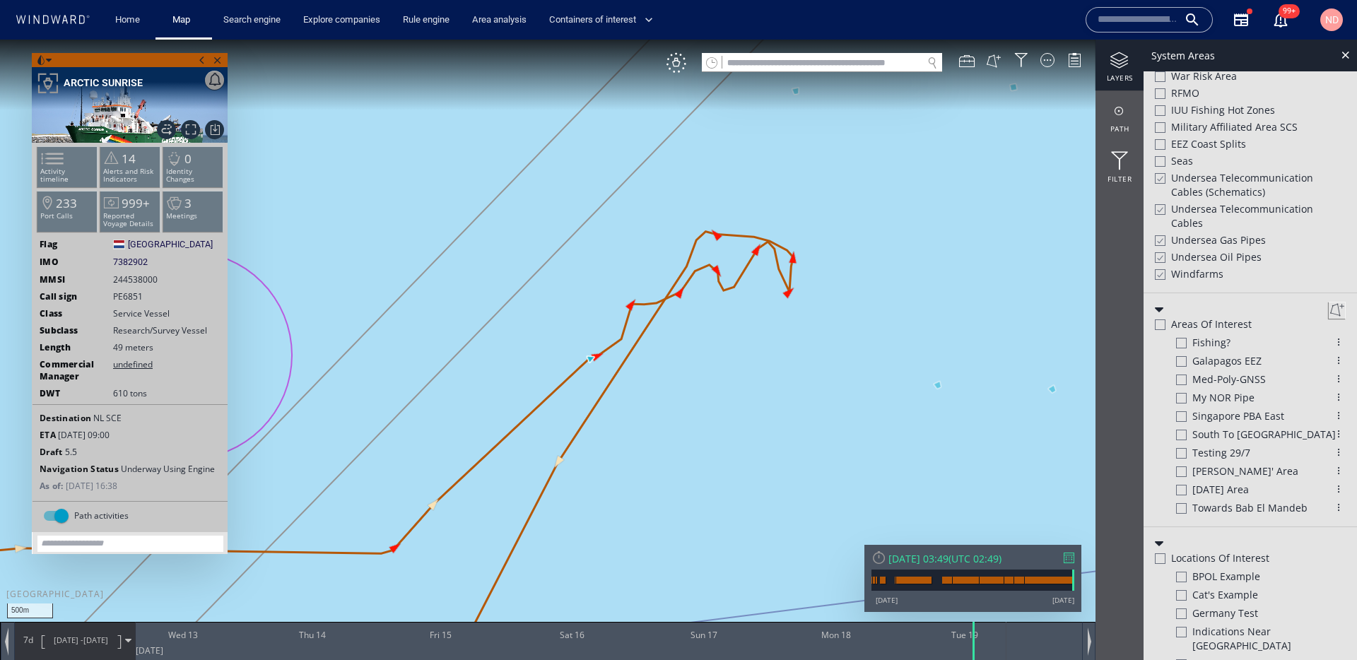
drag, startPoint x: 918, startPoint y: 362, endPoint x: 761, endPoint y: 387, distance: 158.8
click at [763, 387] on canvas "Map" at bounding box center [678, 343] width 1357 height 606
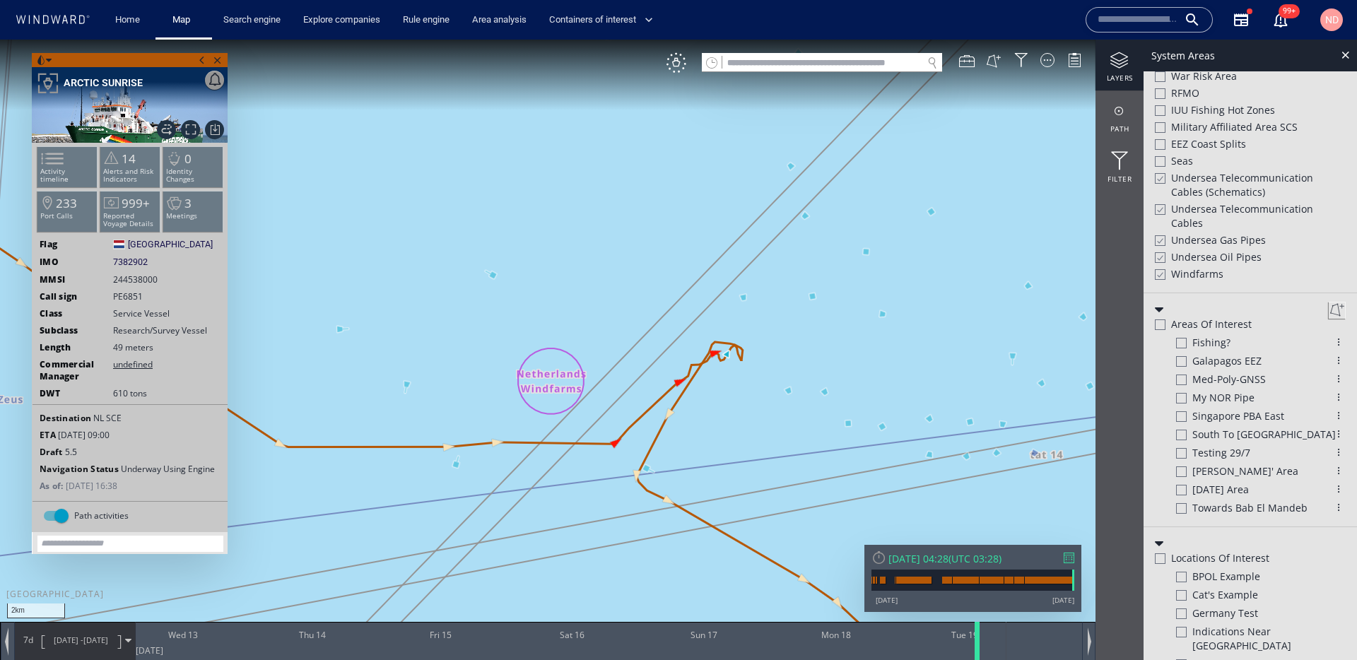
click at [975, 633] on div at bounding box center [979, 641] width 14 height 38
drag, startPoint x: 891, startPoint y: 477, endPoint x: 793, endPoint y: 468, distance: 98.6
click at [793, 468] on canvas "Map" at bounding box center [678, 343] width 1357 height 606
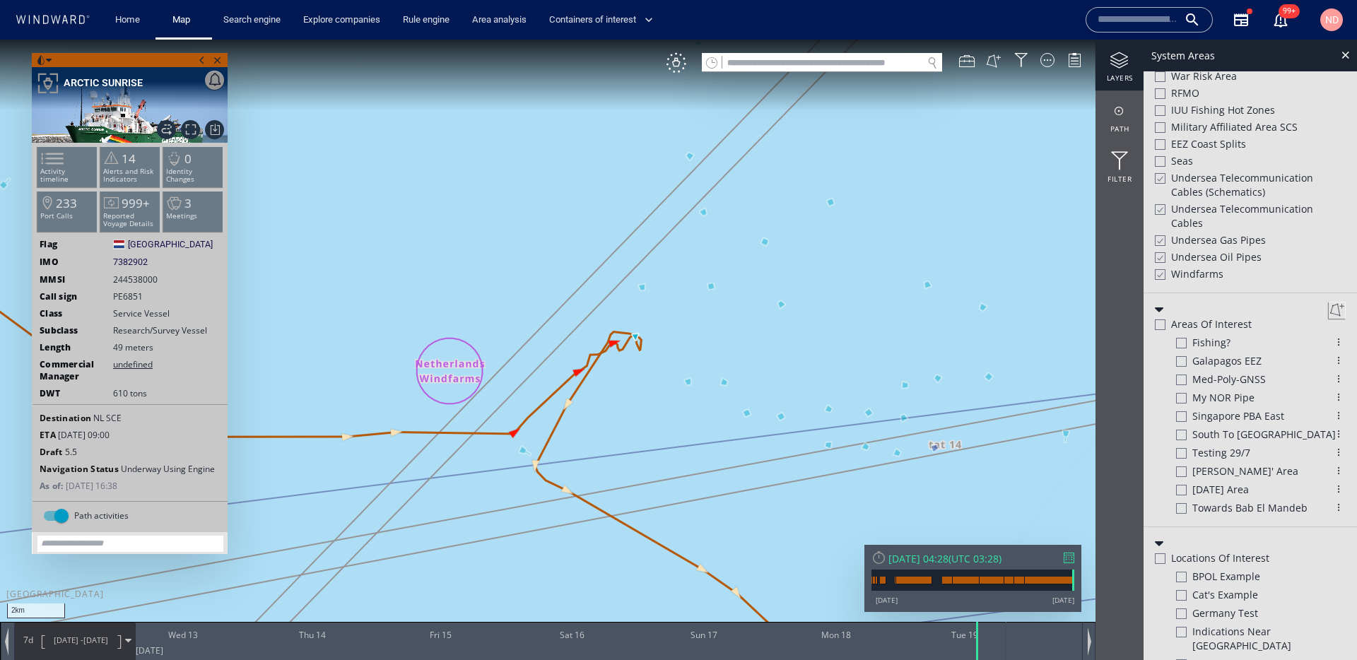
drag, startPoint x: 779, startPoint y: 463, endPoint x: 704, endPoint y: 501, distance: 83.4
click at [704, 501] on canvas "Map" at bounding box center [678, 343] width 1357 height 606
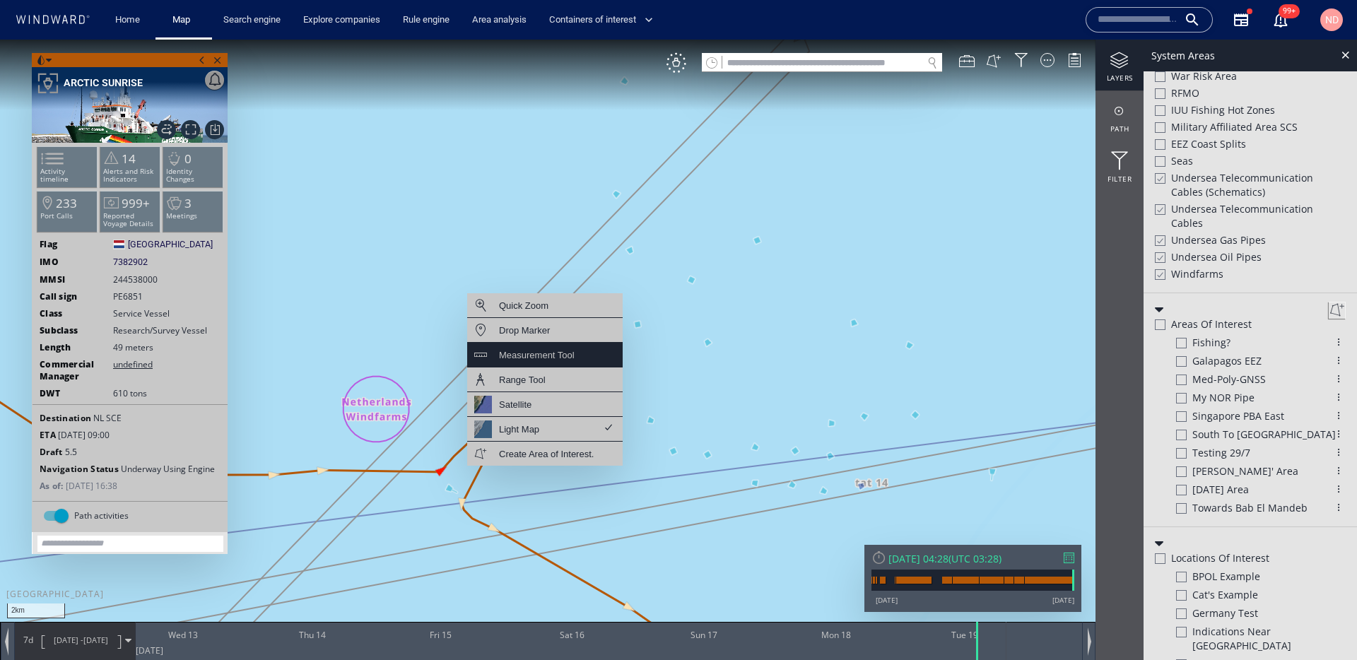
click at [565, 358] on div "Measurement Tool" at bounding box center [537, 355] width 76 height 18
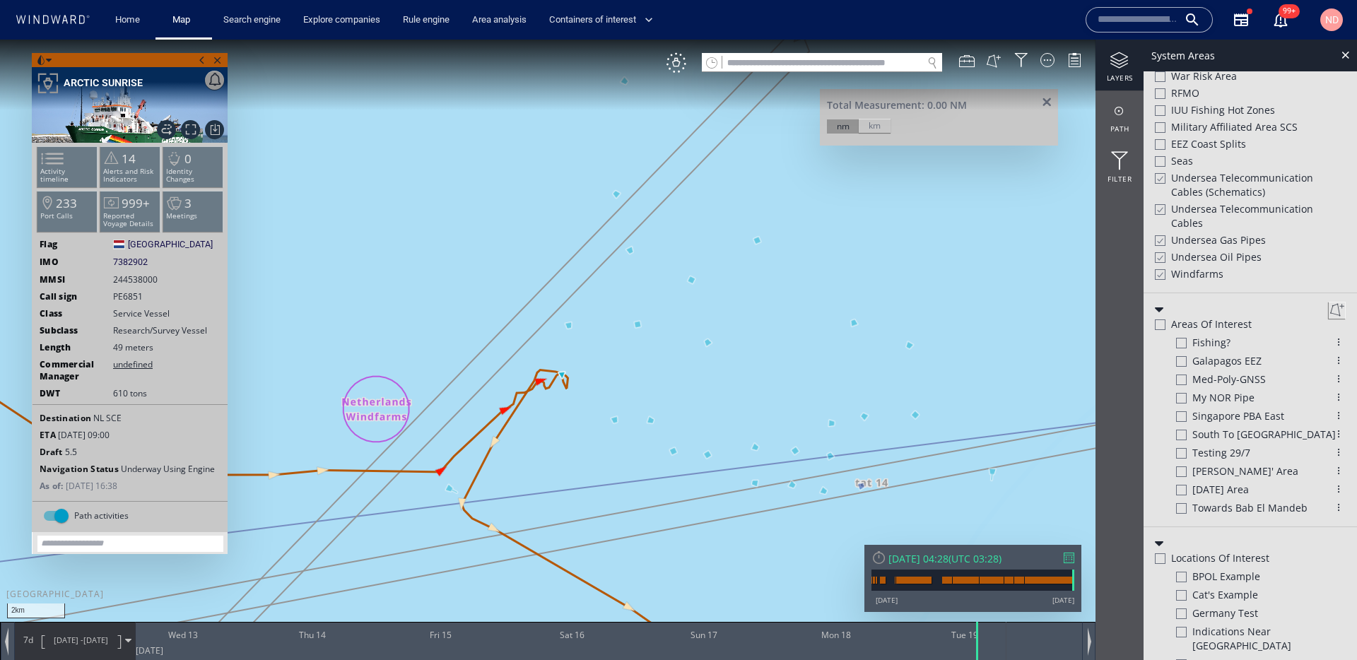
click at [876, 128] on div "km" at bounding box center [874, 126] width 32 height 14
click at [566, 376] on canvas "Map" at bounding box center [678, 343] width 1357 height 606
click at [1047, 100] on span at bounding box center [1047, 103] width 18 height 11
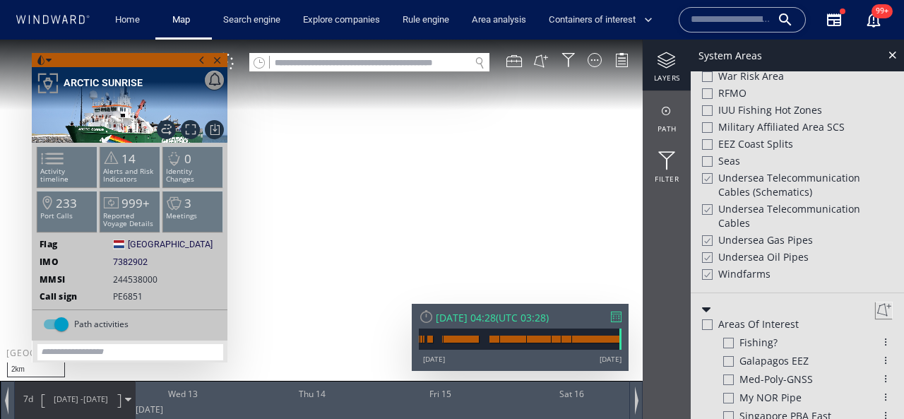
scroll to position [586, 0]
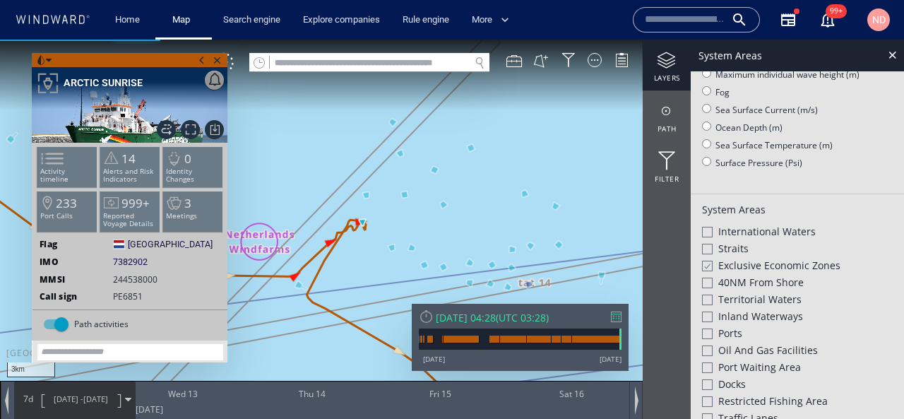
scroll to position [186, 0]
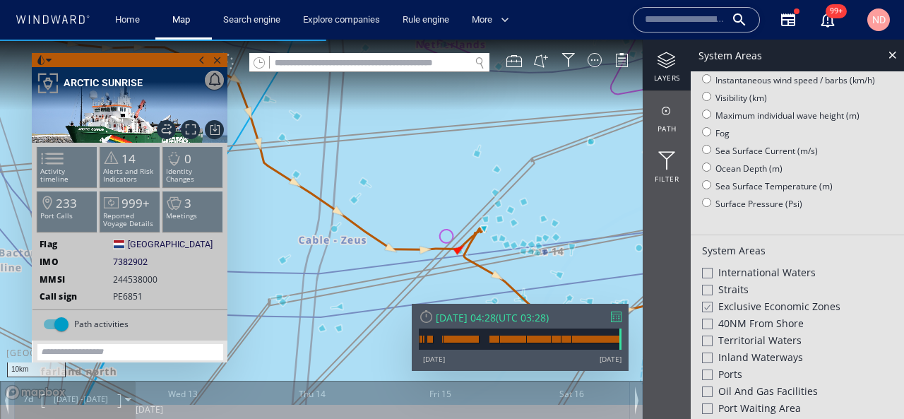
drag, startPoint x: 434, startPoint y: 170, endPoint x: 366, endPoint y: 187, distance: 69.9
click at [366, 186] on canvas "Map" at bounding box center [452, 222] width 904 height 365
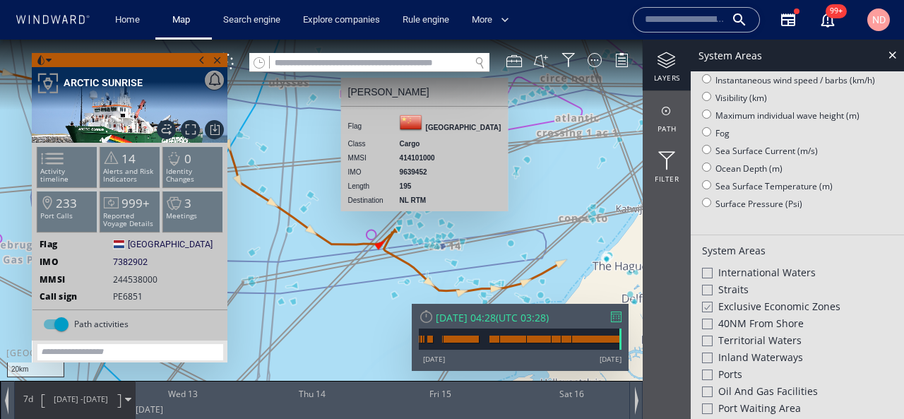
scroll to position [208, 0]
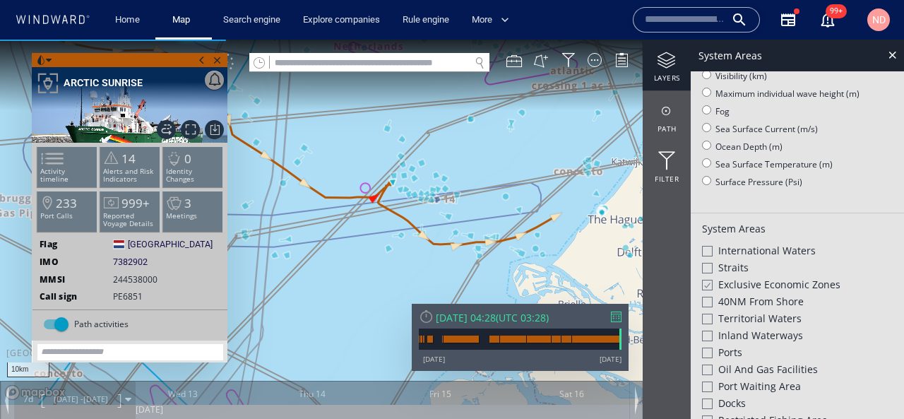
scroll to position [186, 0]
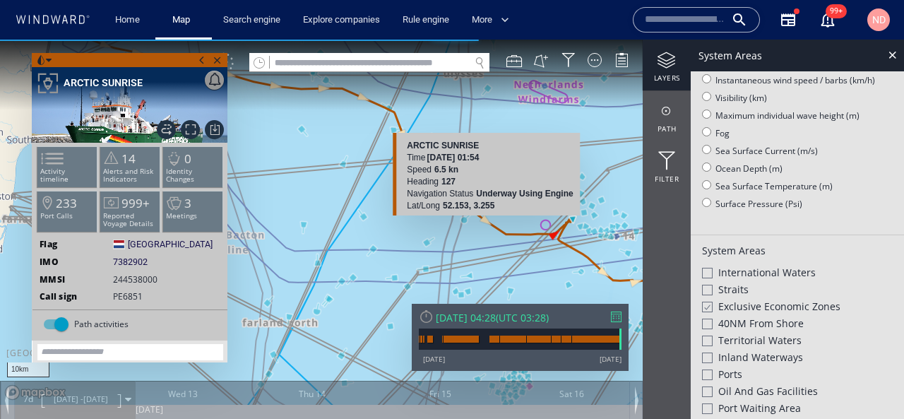
drag, startPoint x: 309, startPoint y: 200, endPoint x: 462, endPoint y: 267, distance: 167.4
click at [465, 267] on canvas "Map" at bounding box center [452, 222] width 904 height 365
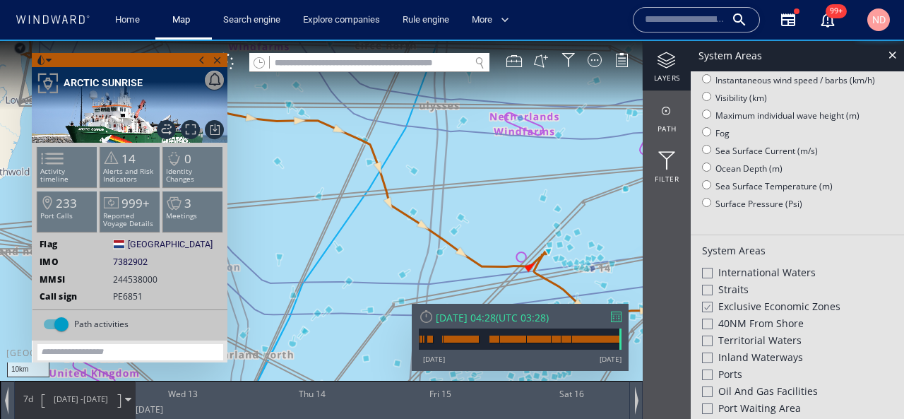
drag, startPoint x: 437, startPoint y: 271, endPoint x: 302, endPoint y: 235, distance: 140.2
click at [302, 236] on canvas "Map" at bounding box center [452, 222] width 904 height 365
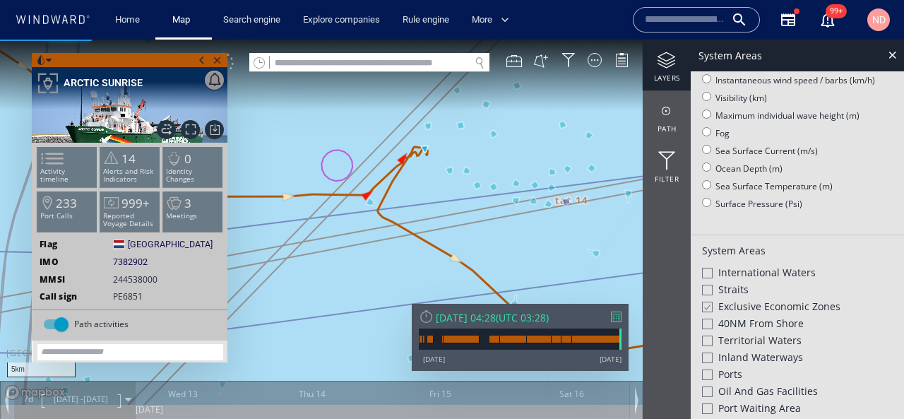
drag, startPoint x: 332, startPoint y: 234, endPoint x: 332, endPoint y: 279, distance: 45.2
click at [332, 279] on canvas "Map" at bounding box center [452, 222] width 904 height 365
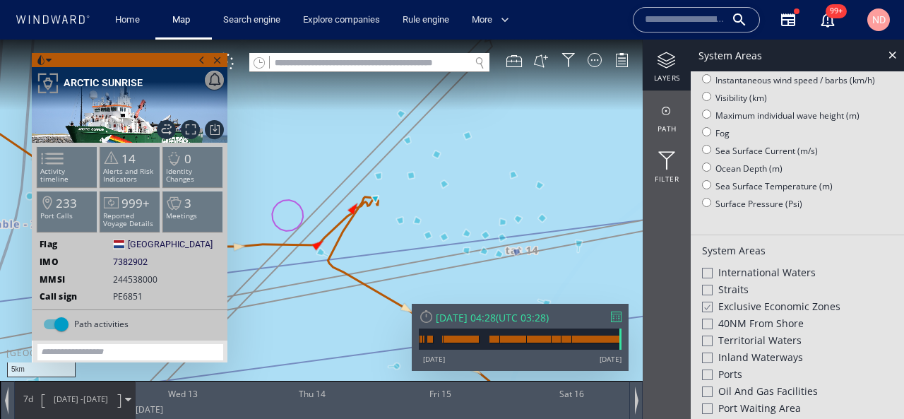
drag, startPoint x: 408, startPoint y: 266, endPoint x: 359, endPoint y: 262, distance: 49.6
click at [359, 262] on canvas "Map" at bounding box center [452, 222] width 904 height 365
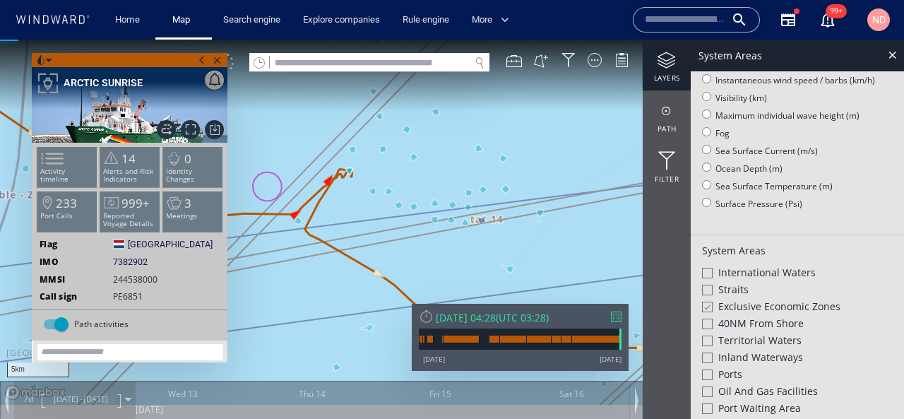
drag, startPoint x: 365, startPoint y: 249, endPoint x: 465, endPoint y: 249, distance: 99.6
click at [464, 249] on canvas "Map" at bounding box center [452, 222] width 904 height 365
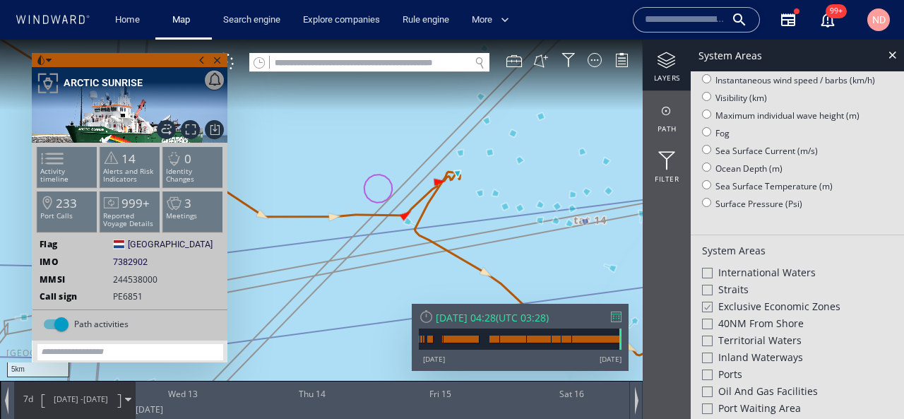
drag, startPoint x: 406, startPoint y: 271, endPoint x: 368, endPoint y: 271, distance: 37.4
click at [368, 271] on canvas "Map" at bounding box center [452, 222] width 904 height 365
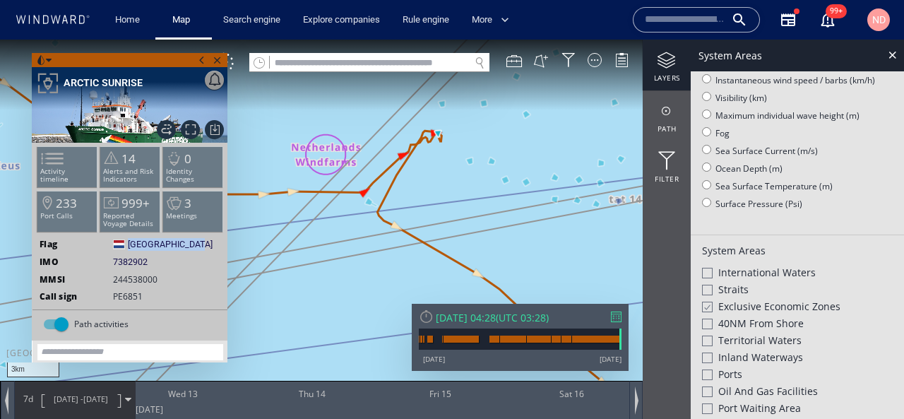
drag, startPoint x: 122, startPoint y: 244, endPoint x: 223, endPoint y: 249, distance: 101.1
click at [223, 249] on div "Activity timeline 14 Alerts and Risk Indicators 0 Identity Changes 233 Port Cal…" at bounding box center [130, 226] width 195 height 167
click at [167, 273] on ww-ship-dashboard-identity "Flag The Netherlands The Netherlands IMO 7382902 7382902 MMSI 244538000 Call si…" at bounding box center [130, 369] width 195 height 263
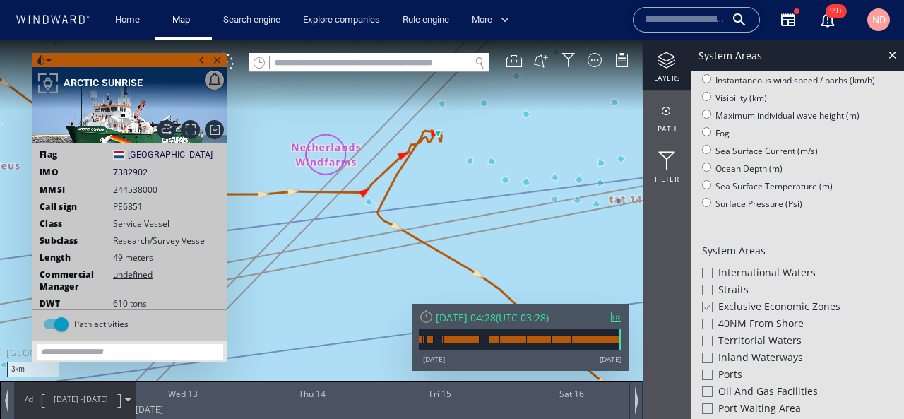
scroll to position [98, 0]
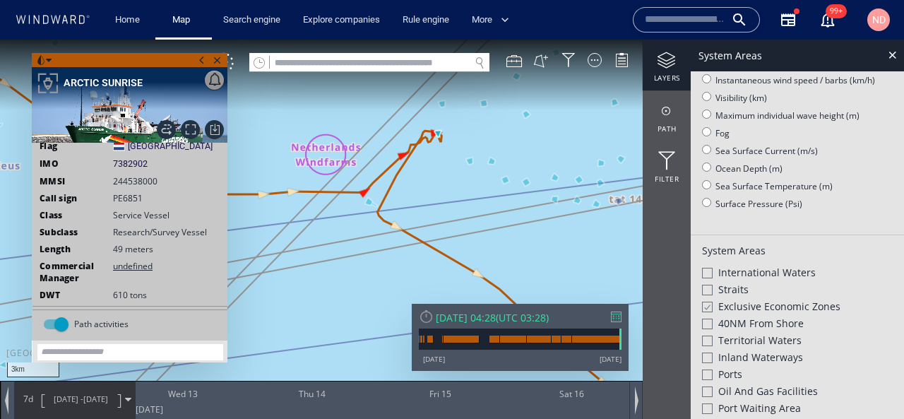
click at [124, 243] on span "49 meters" at bounding box center [133, 249] width 40 height 12
click at [174, 255] on ww-ship-dashboard-identity "Flag The Netherlands The Netherlands IMO 7382902 7382902 MMSI 244538000 Call si…" at bounding box center [130, 271] width 195 height 263
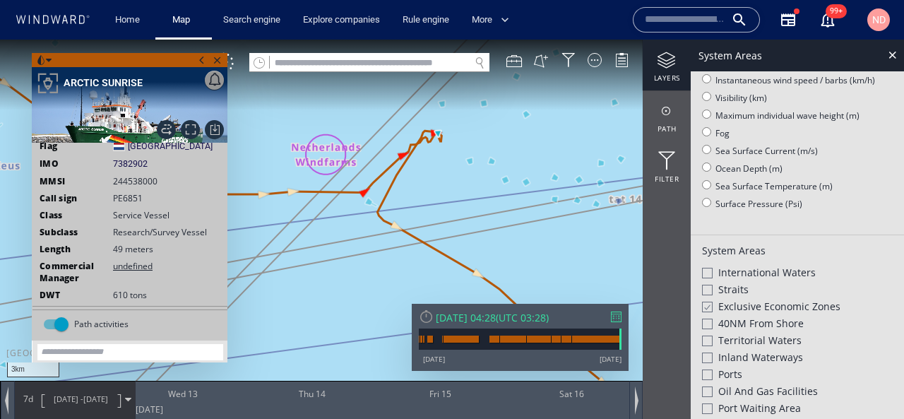
scroll to position [0, 0]
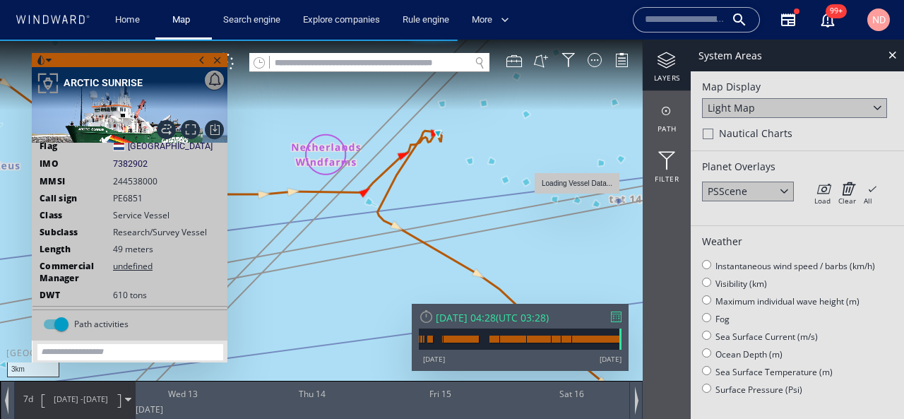
click at [724, 131] on span "Nautical Charts" at bounding box center [755, 133] width 73 height 14
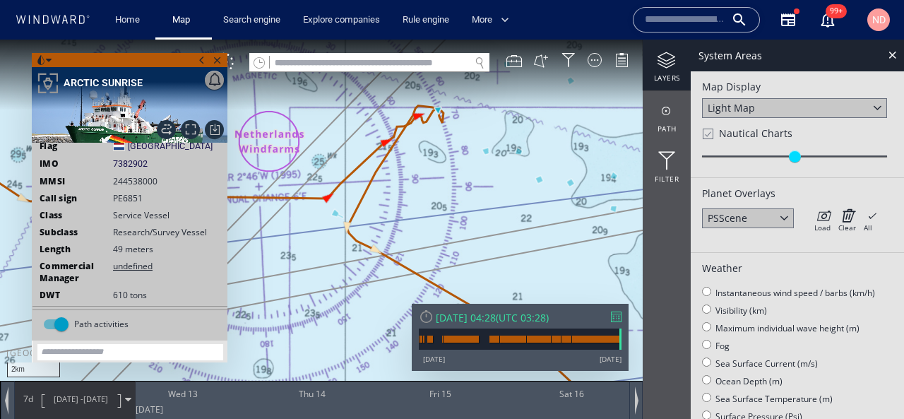
drag, startPoint x: 432, startPoint y: 175, endPoint x: 403, endPoint y: 256, distance: 85.6
click at [403, 256] on canvas "Map" at bounding box center [452, 222] width 904 height 365
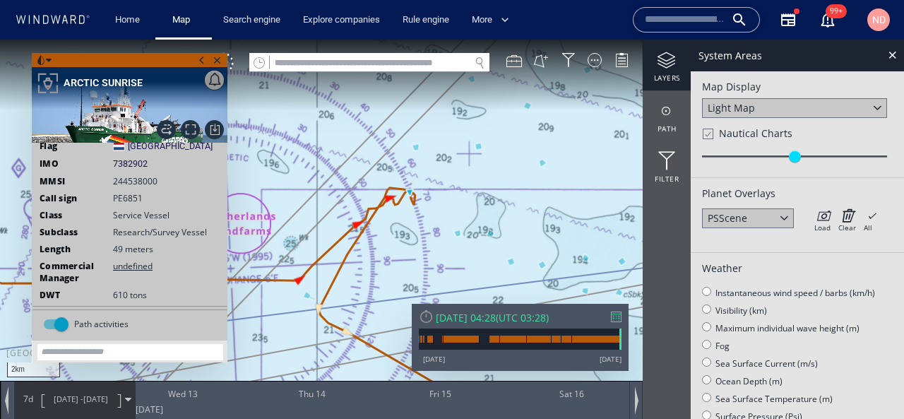
click at [708, 133] on div at bounding box center [707, 134] width 11 height 12
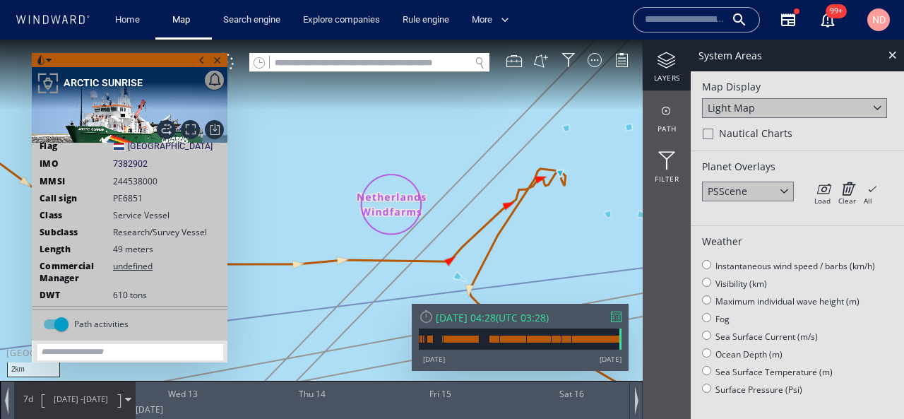
drag, startPoint x: 350, startPoint y: 276, endPoint x: 453, endPoint y: 222, distance: 115.7
click at [453, 222] on canvas "Map" at bounding box center [452, 222] width 904 height 365
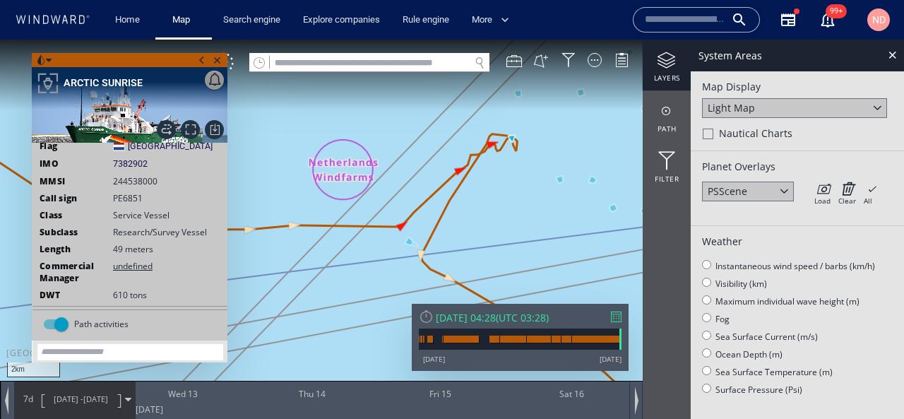
drag, startPoint x: 480, startPoint y: 208, endPoint x: 411, endPoint y: 211, distance: 69.3
click at [411, 211] on canvas "Map" at bounding box center [452, 222] width 904 height 365
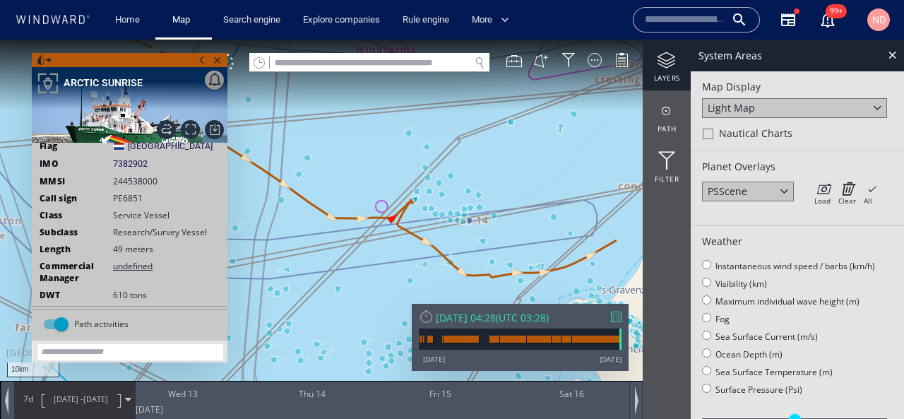
drag, startPoint x: 519, startPoint y: 217, endPoint x: 395, endPoint y: 211, distance: 123.8
click at [395, 211] on canvas "Map" at bounding box center [452, 222] width 904 height 365
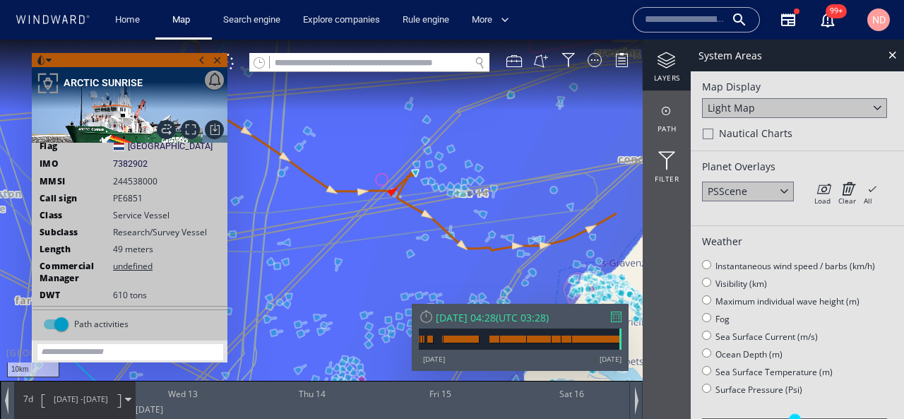
drag, startPoint x: 395, startPoint y: 211, endPoint x: 516, endPoint y: 198, distance: 122.2
click at [516, 198] on canvas "Map" at bounding box center [452, 222] width 904 height 365
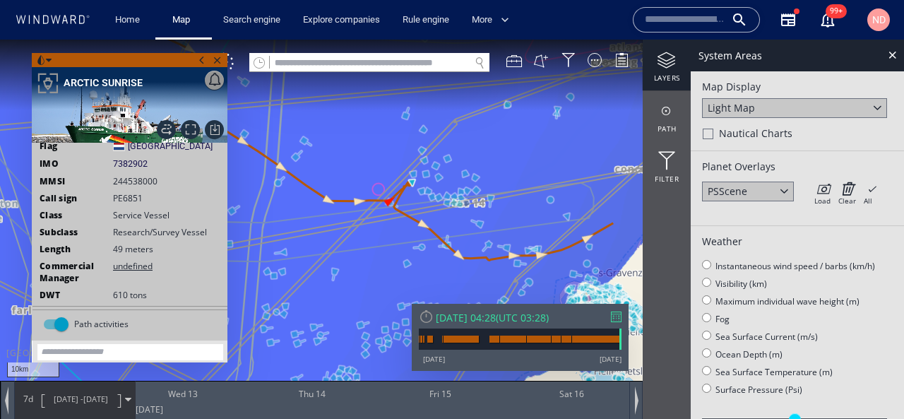
click at [714, 297] on div "Maximum individual wave height (m)" at bounding box center [797, 301] width 191 height 18
click at [714, 264] on div "Instantaneous wind speed / barbs (km/h)" at bounding box center [797, 265] width 191 height 18
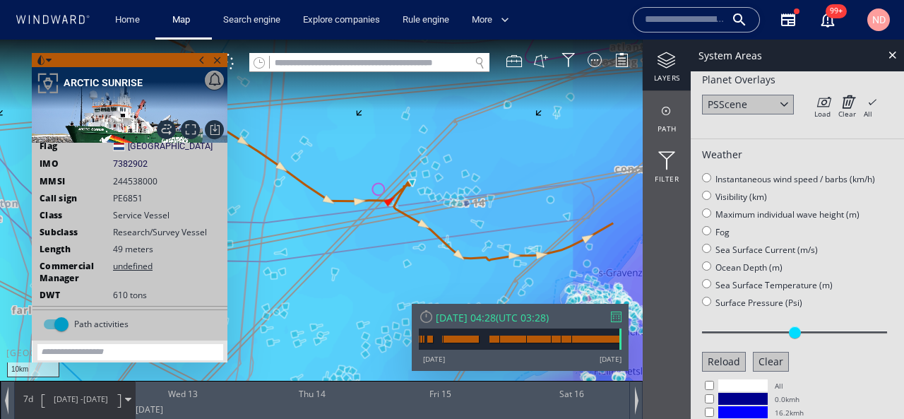
scroll to position [120, 0]
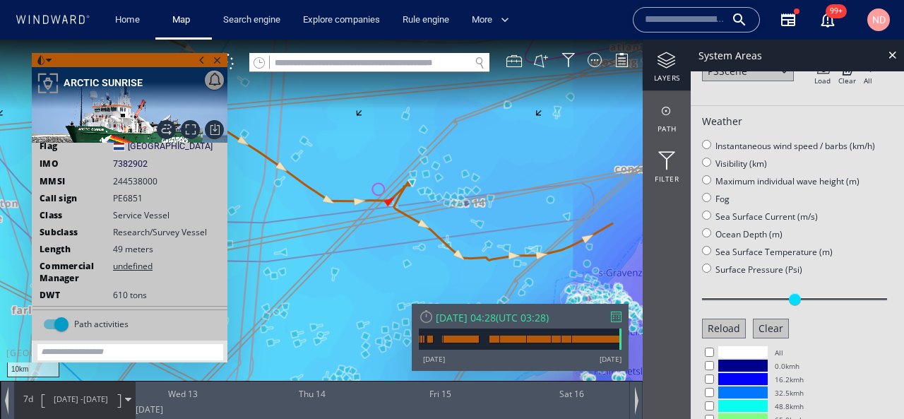
click at [749, 329] on div "Reload Clear" at bounding box center [797, 325] width 191 height 27
click at [775, 329] on button "Clear" at bounding box center [771, 329] width 36 height 20
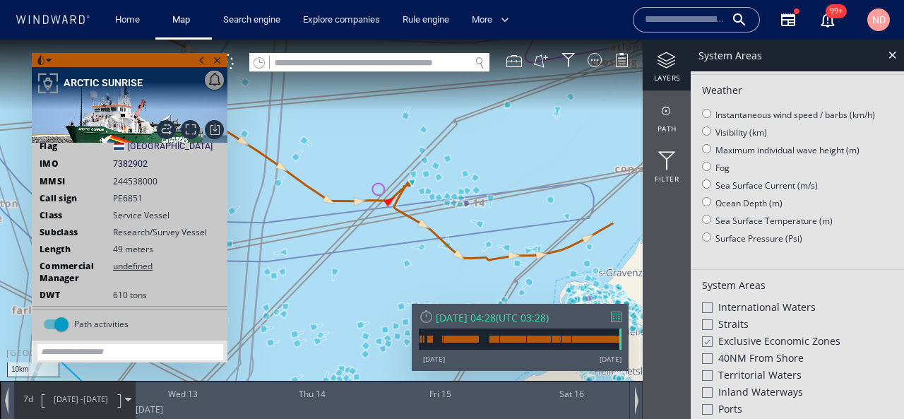
scroll to position [155, 0]
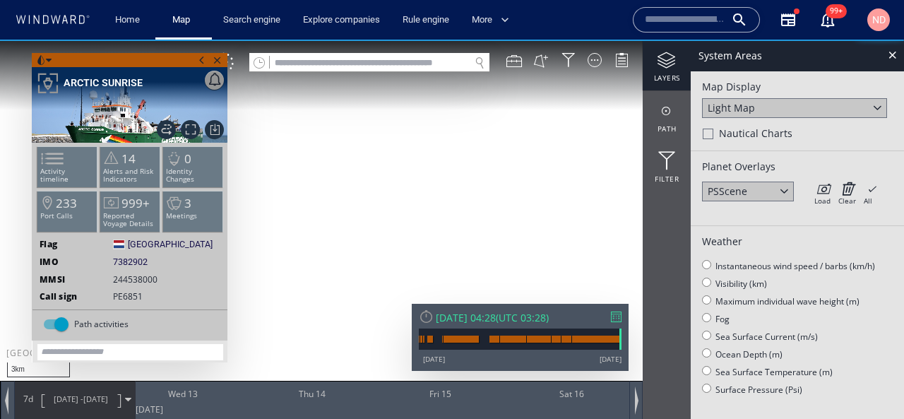
scroll to position [98, 0]
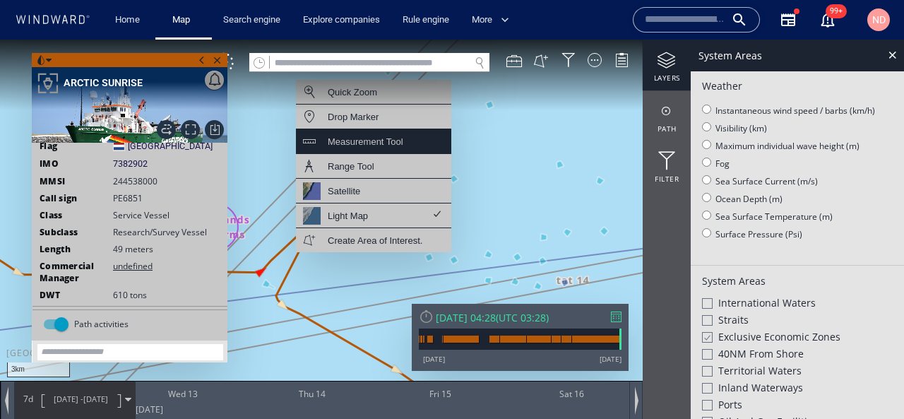
click at [386, 146] on div "Measurement Tool" at bounding box center [366, 142] width 76 height 18
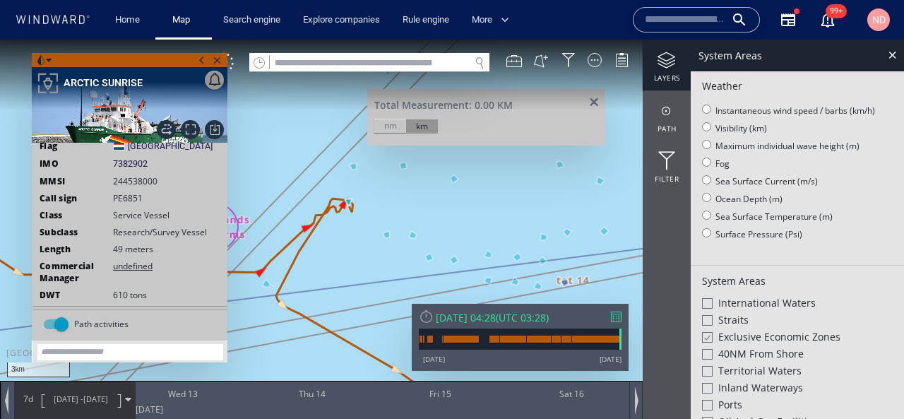
click at [350, 202] on canvas "Map" at bounding box center [452, 222] width 904 height 365
click at [591, 100] on span at bounding box center [595, 103] width 18 height 11
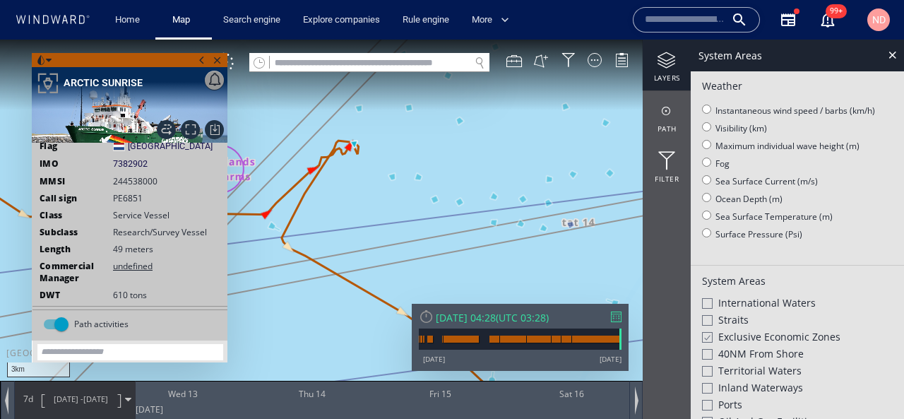
drag, startPoint x: 340, startPoint y: 307, endPoint x: 346, endPoint y: 214, distance: 92.8
click at [346, 214] on canvas "Map" at bounding box center [452, 222] width 904 height 365
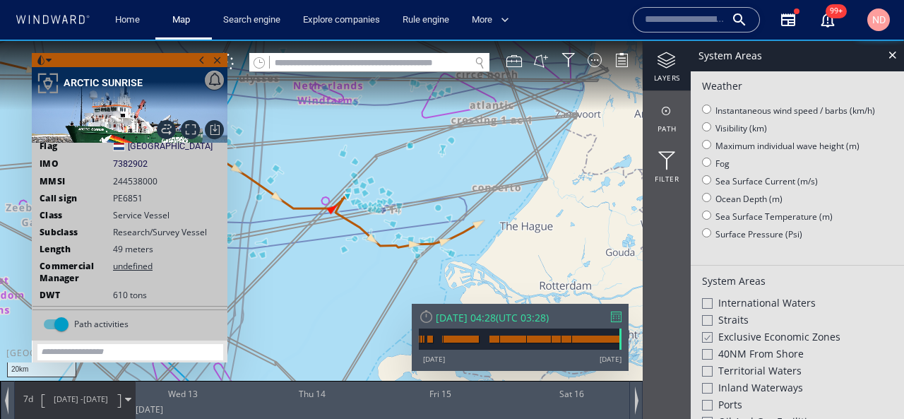
scroll to position [177, 0]
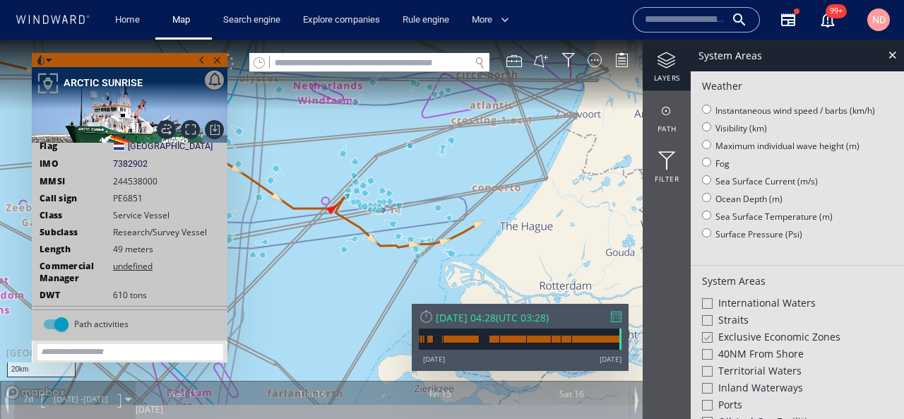
drag, startPoint x: 475, startPoint y: 268, endPoint x: 412, endPoint y: 245, distance: 67.1
click at [412, 245] on canvas "Map" at bounding box center [452, 222] width 904 height 365
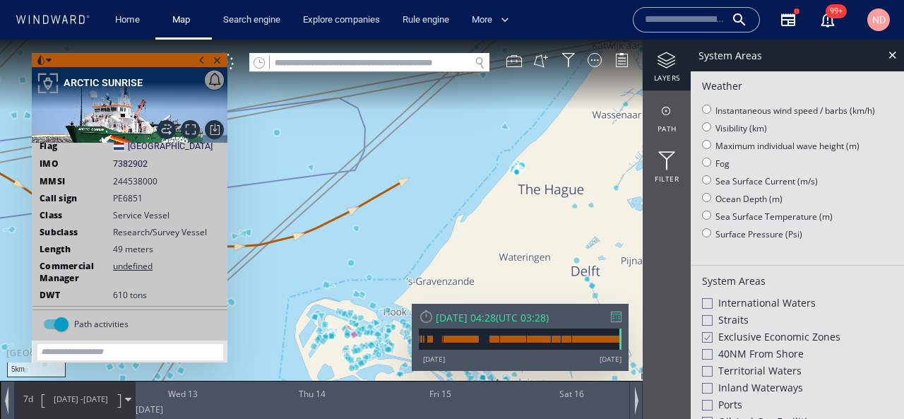
scroll to position [155, 0]
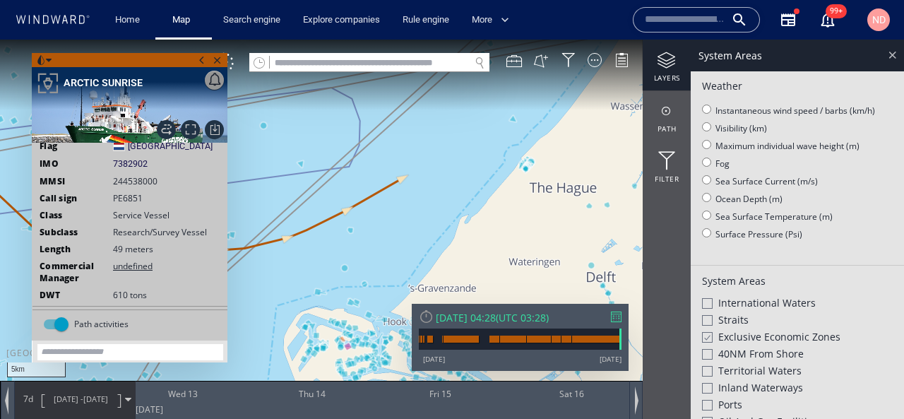
click at [889, 54] on div at bounding box center [893, 55] width 16 height 16
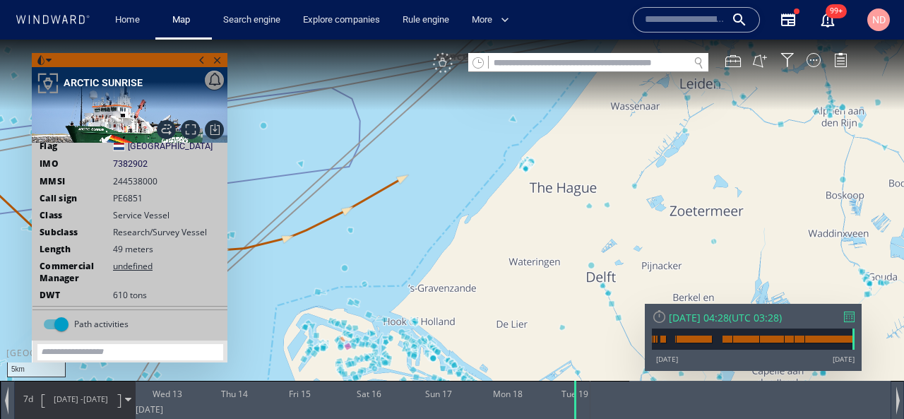
click at [437, 64] on div "VM" at bounding box center [443, 63] width 20 height 20
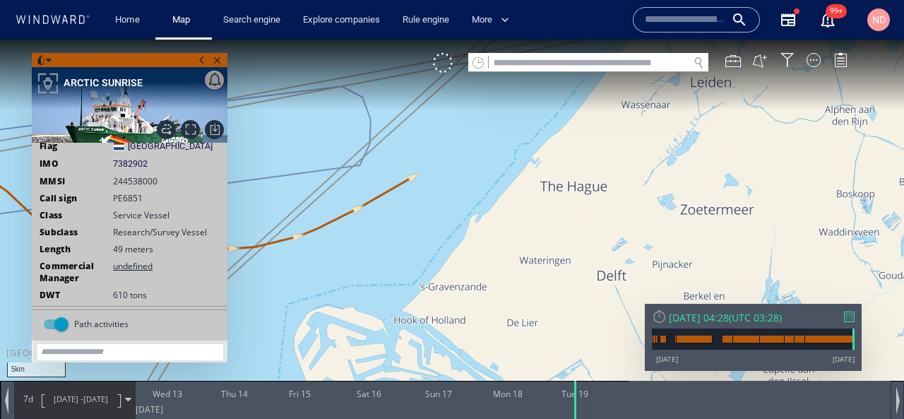
drag, startPoint x: 341, startPoint y: 237, endPoint x: 322, endPoint y: 291, distance: 57.7
click at [323, 290] on canvas "Map" at bounding box center [452, 222] width 904 height 365
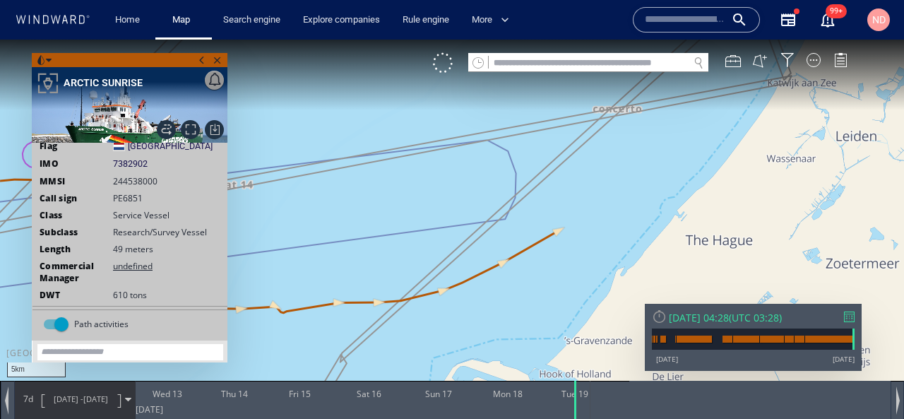
drag, startPoint x: 370, startPoint y: 276, endPoint x: 608, endPoint y: 261, distance: 237.9
click at [608, 261] on canvas "Map" at bounding box center [452, 222] width 904 height 365
drag, startPoint x: 344, startPoint y: 288, endPoint x: 574, endPoint y: 288, distance: 230.3
click at [573, 288] on canvas "Map" at bounding box center [452, 222] width 904 height 365
